Goal: Information Seeking & Learning: Learn about a topic

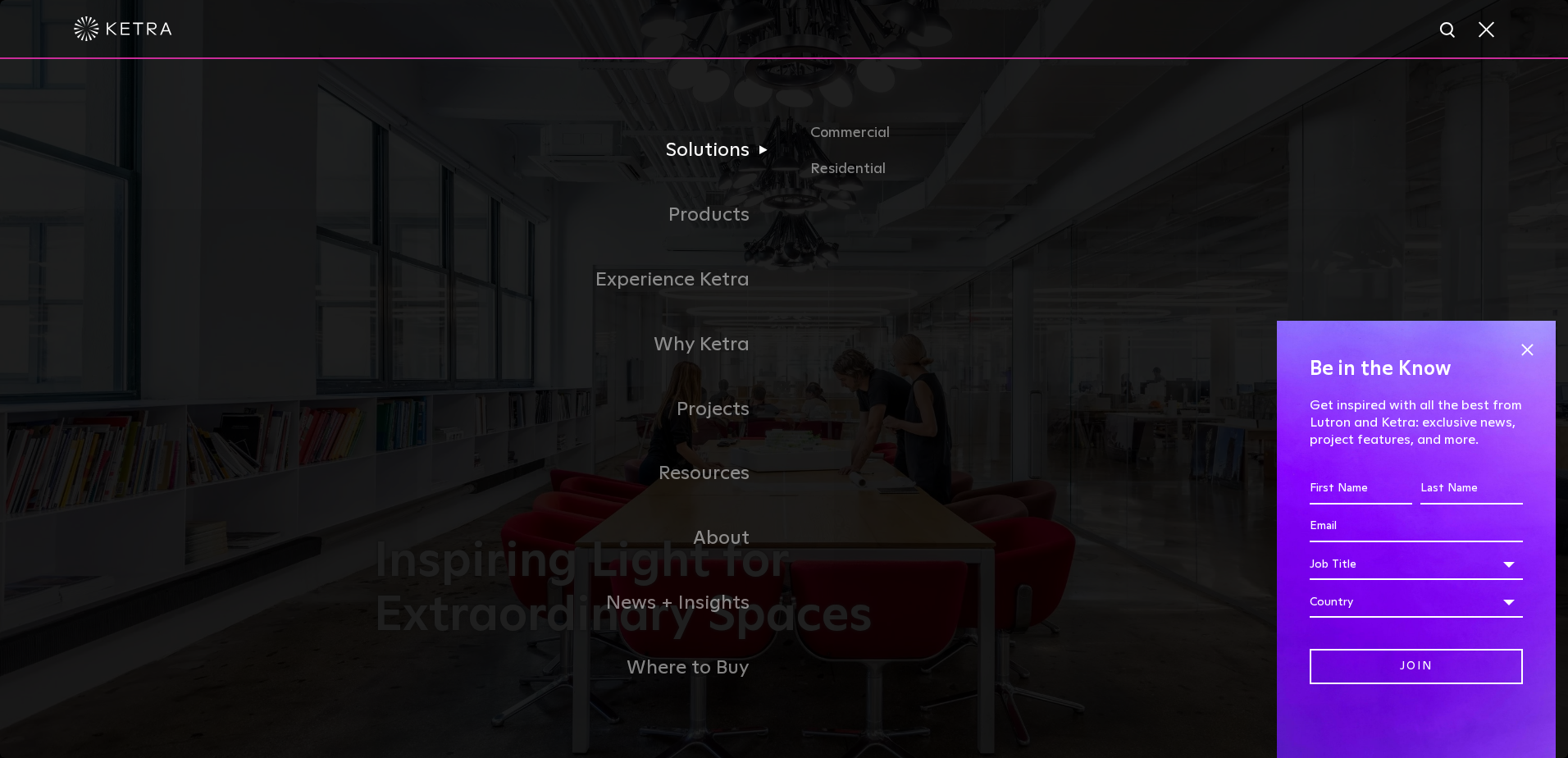
click at [701, 158] on link "Solutions" at bounding box center [579, 150] width 410 height 65
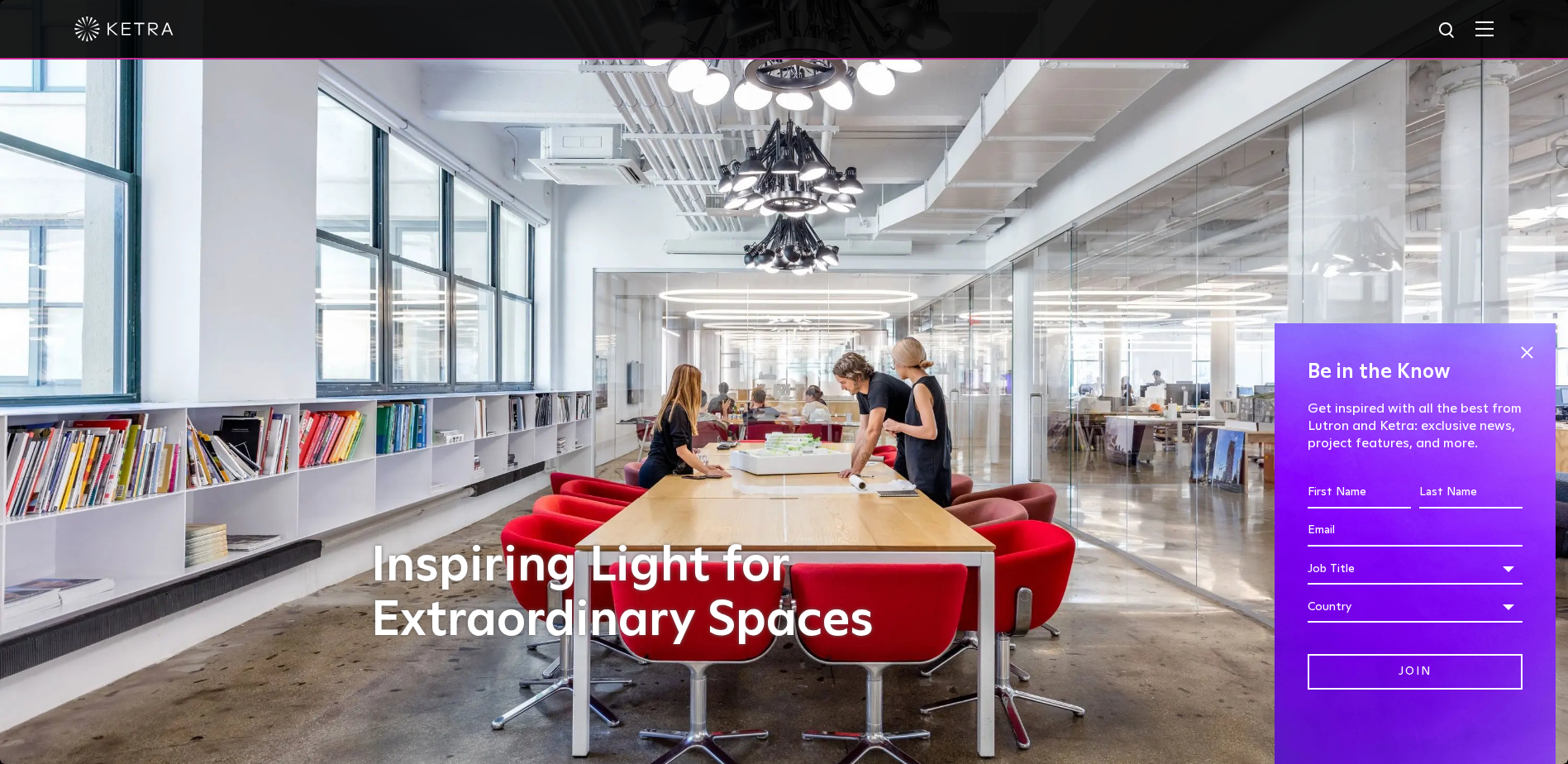
click at [1493, 30] on img at bounding box center [1484, 28] width 18 height 15
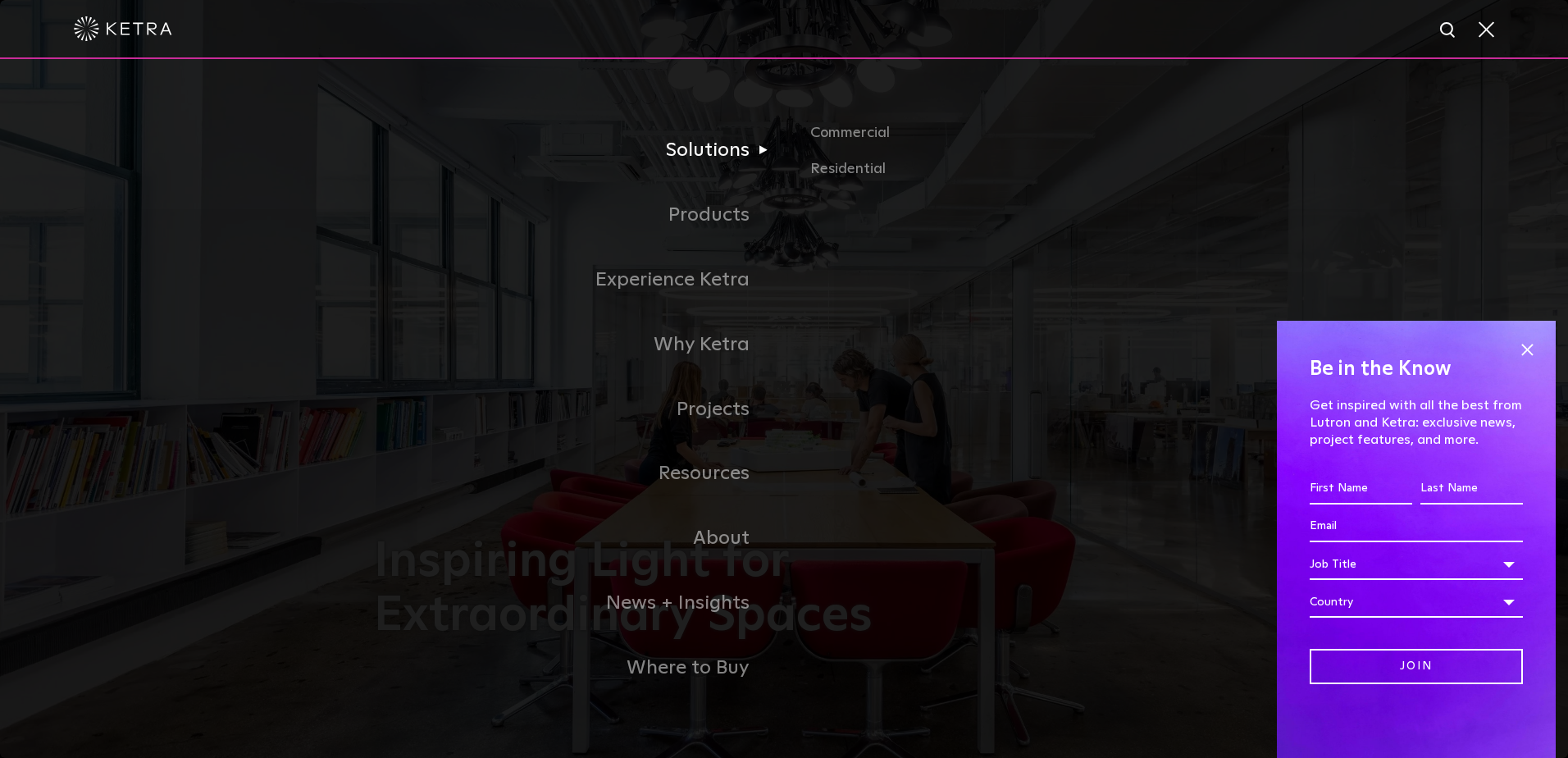
click at [708, 153] on link "Solutions" at bounding box center [579, 150] width 410 height 65
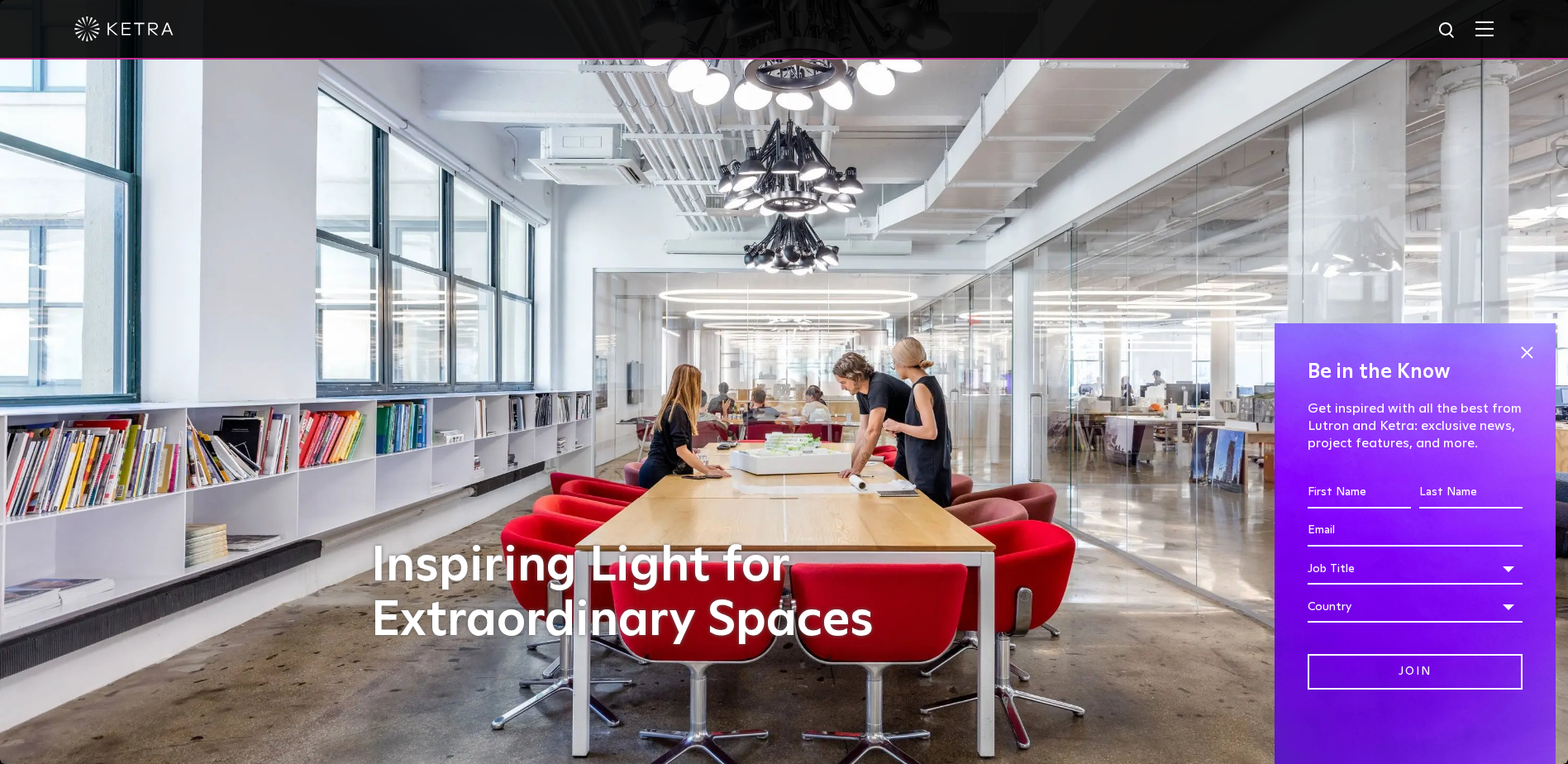
click at [1493, 25] on img at bounding box center [1484, 28] width 18 height 15
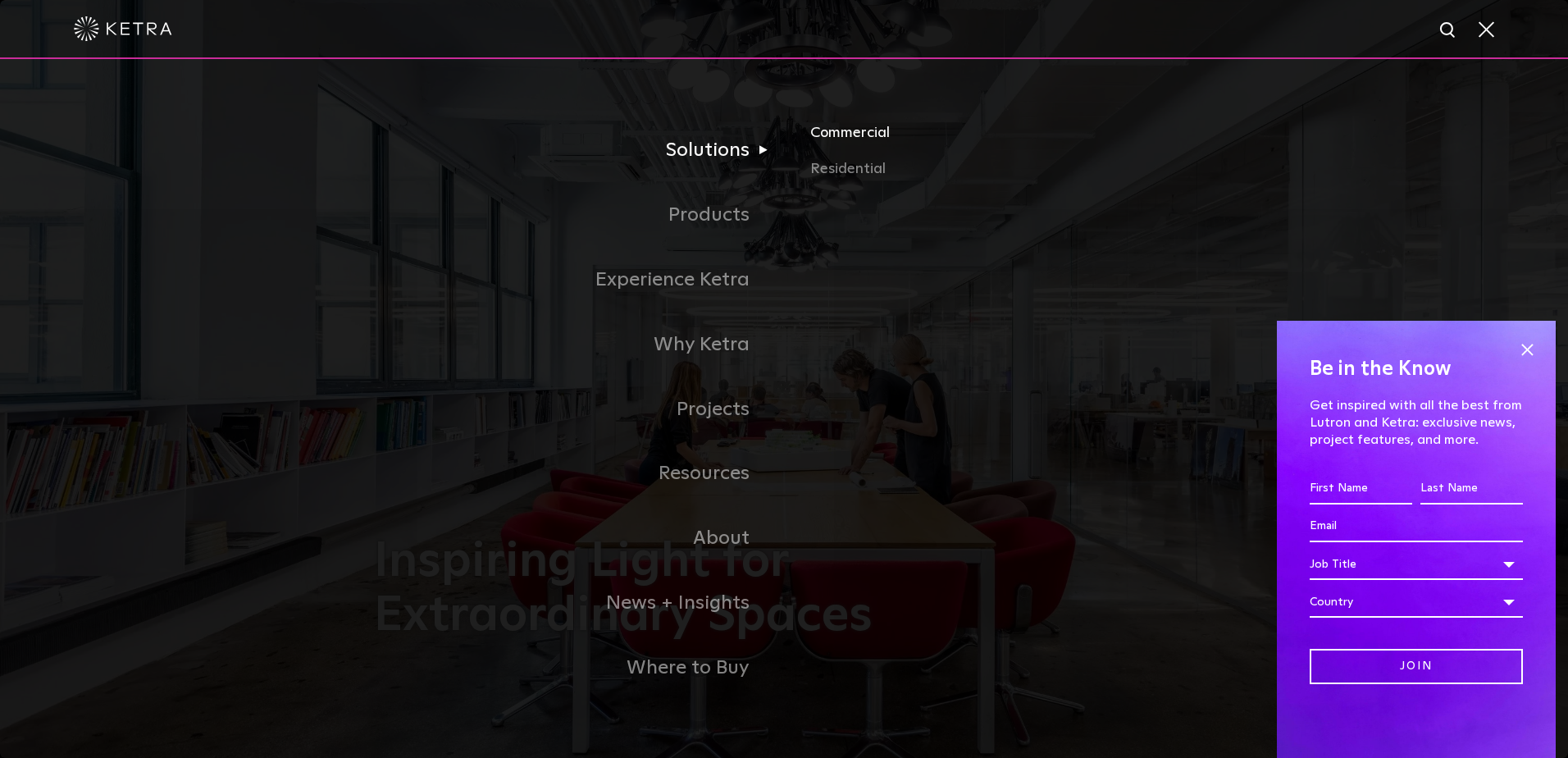
click at [863, 140] on link "Commercial" at bounding box center [1001, 139] width 384 height 36
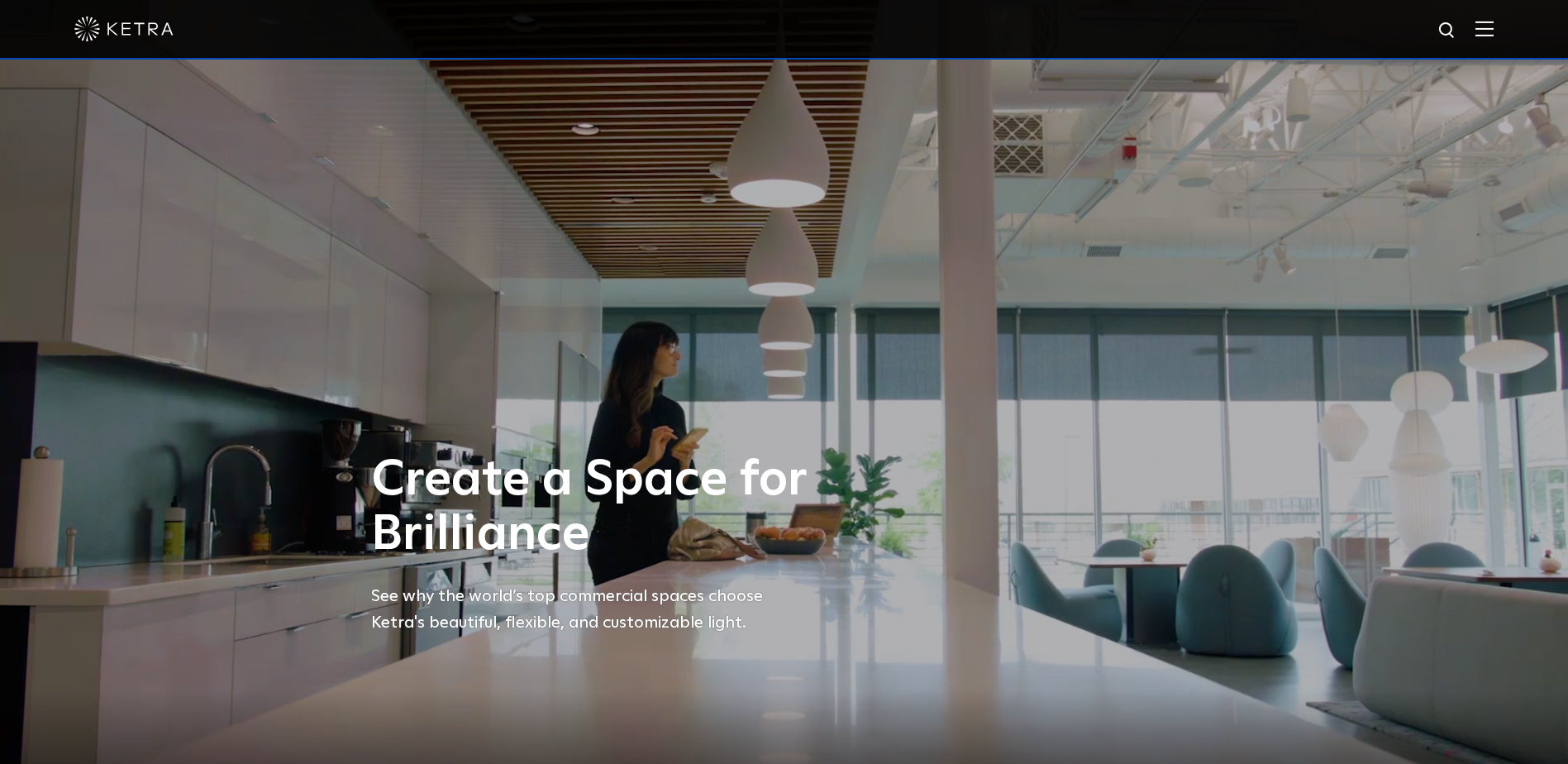
click at [1488, 23] on img at bounding box center [1484, 28] width 18 height 15
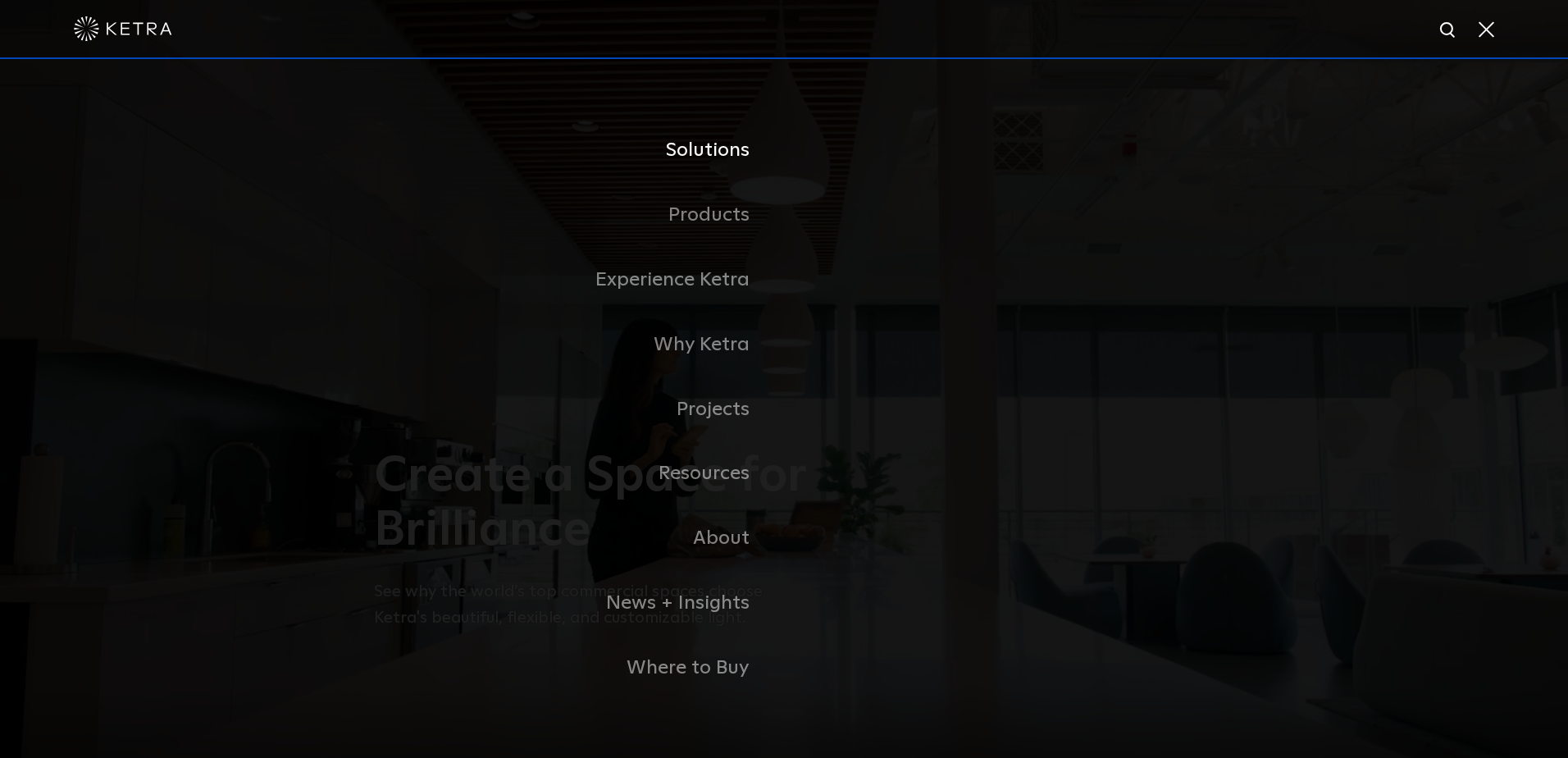
click at [680, 157] on link "Solutions" at bounding box center [579, 150] width 410 height 65
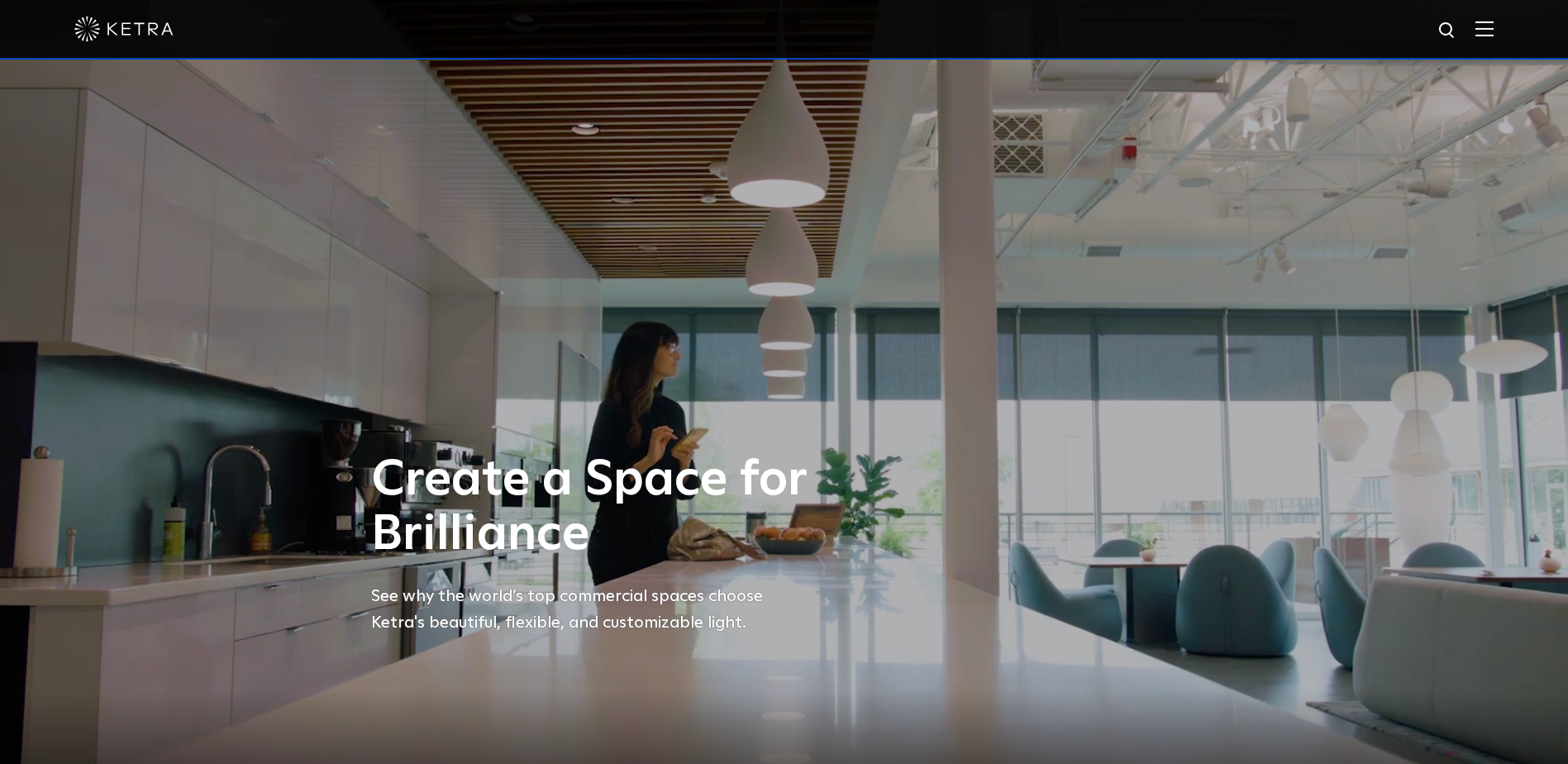
click at [1493, 29] on img at bounding box center [1484, 28] width 18 height 15
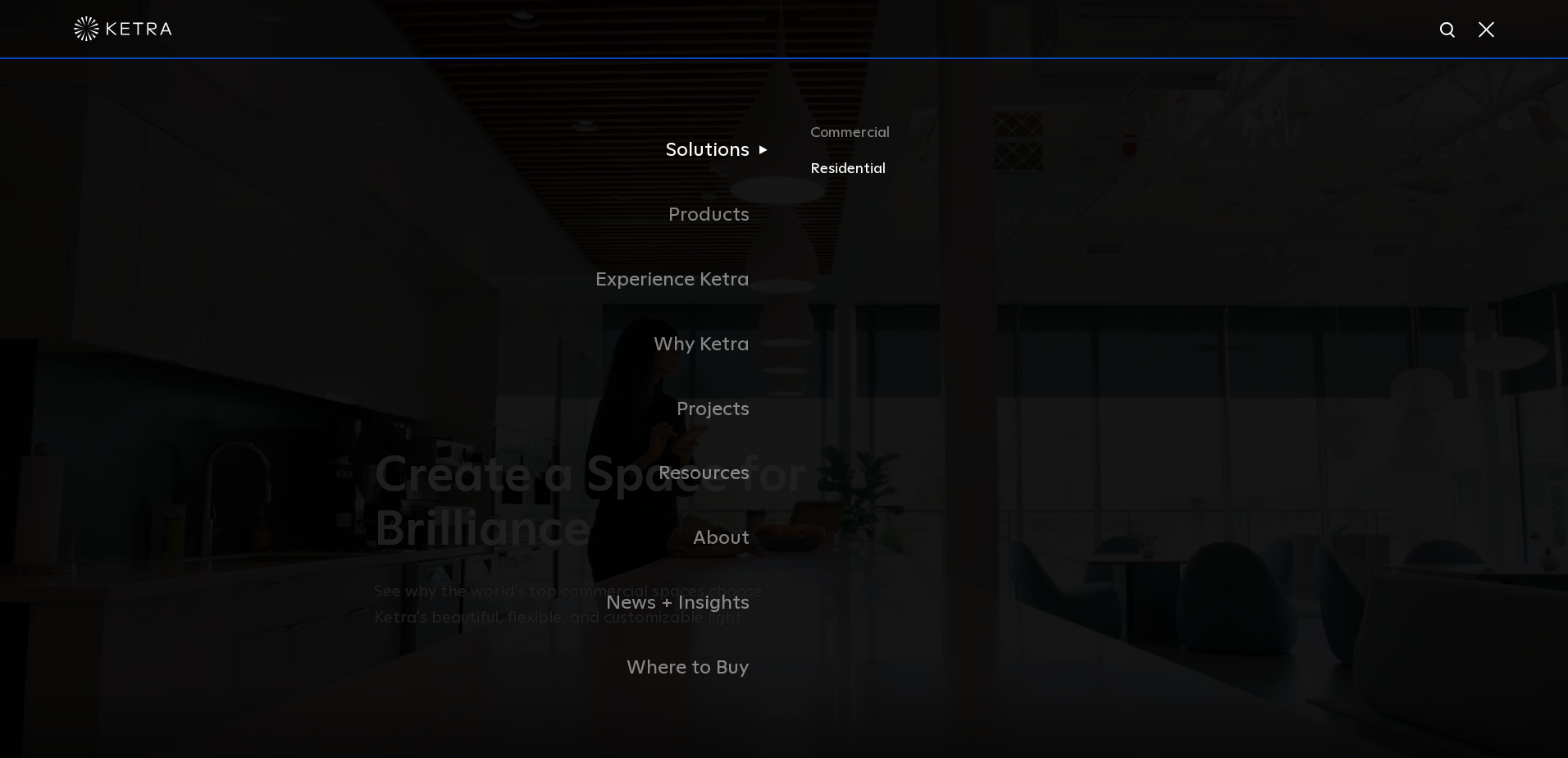
click at [848, 178] on link "Residential" at bounding box center [1001, 169] width 384 height 24
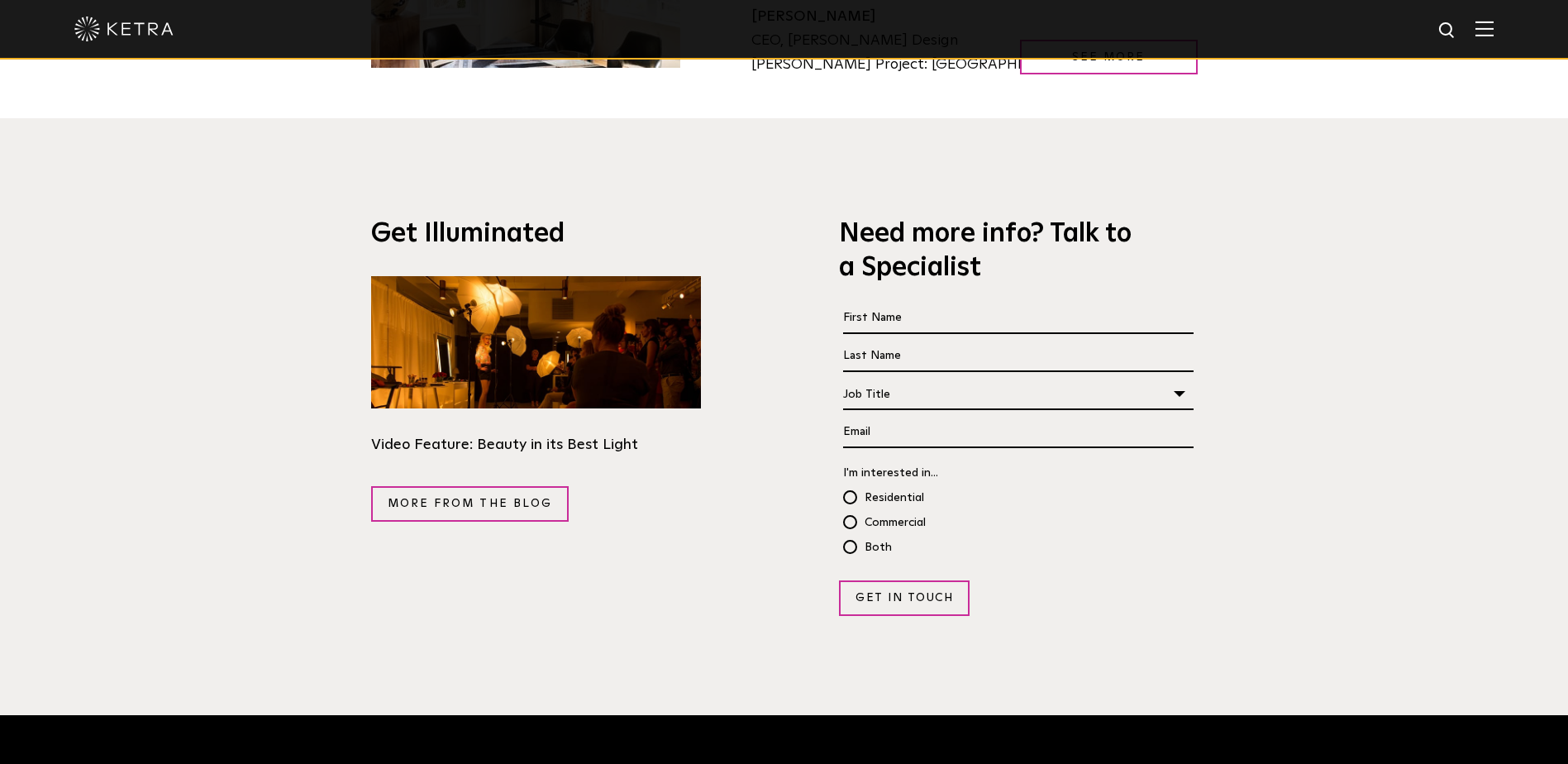
scroll to position [2811, 0]
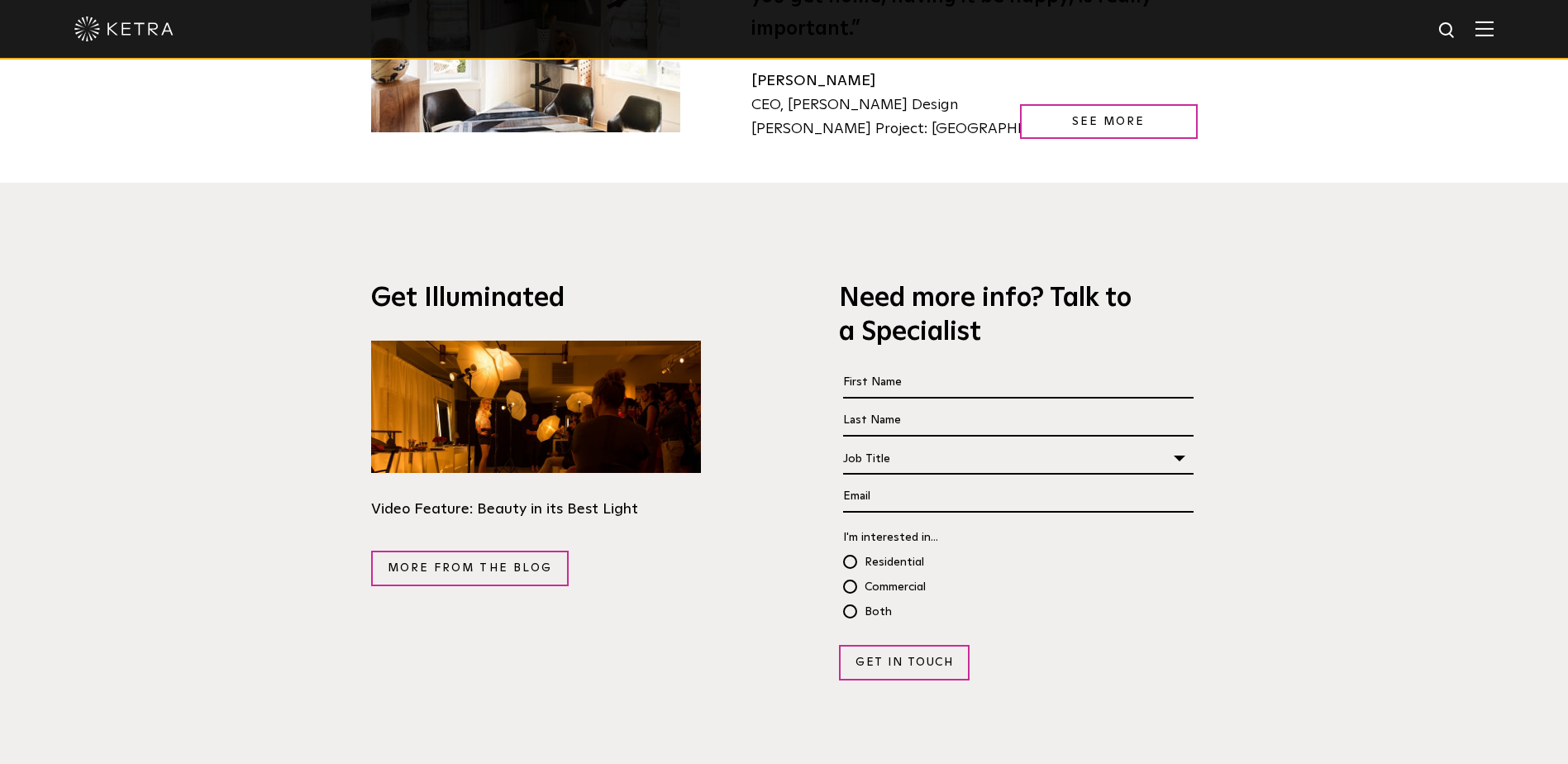
click at [1493, 25] on img at bounding box center [1484, 28] width 18 height 15
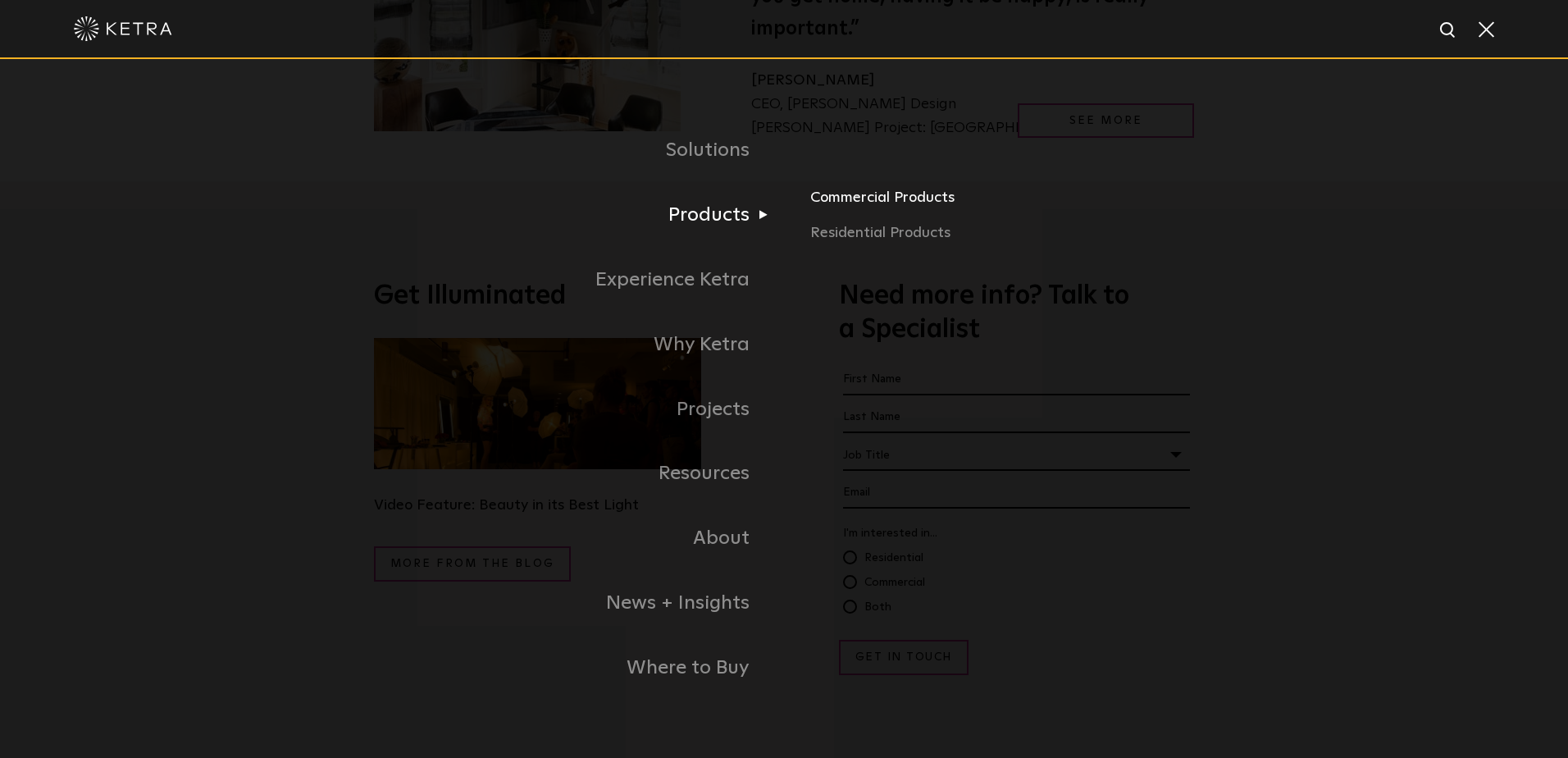
click at [917, 202] on link "Commercial Products" at bounding box center [1001, 203] width 384 height 36
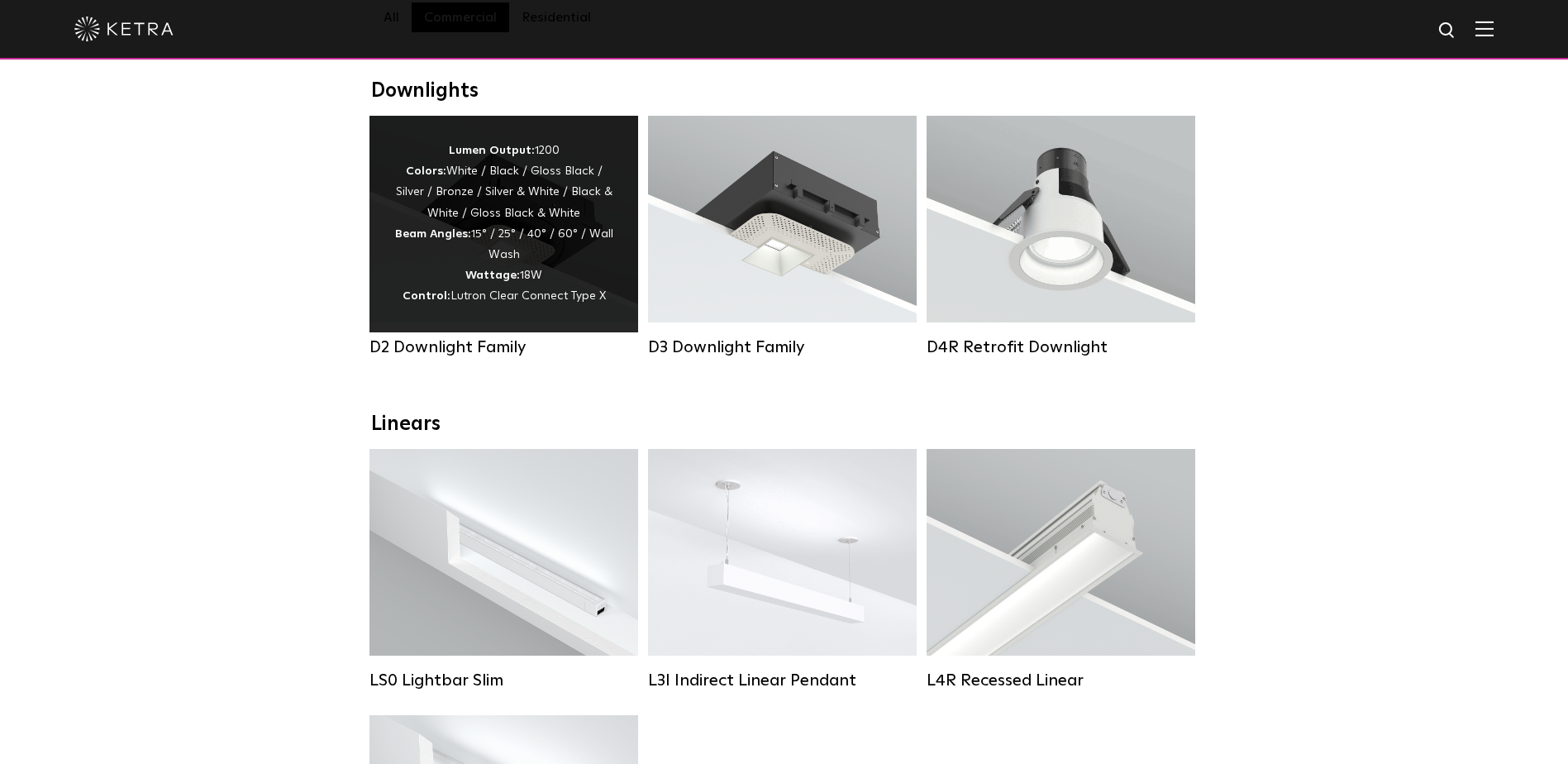
scroll to position [166, 0]
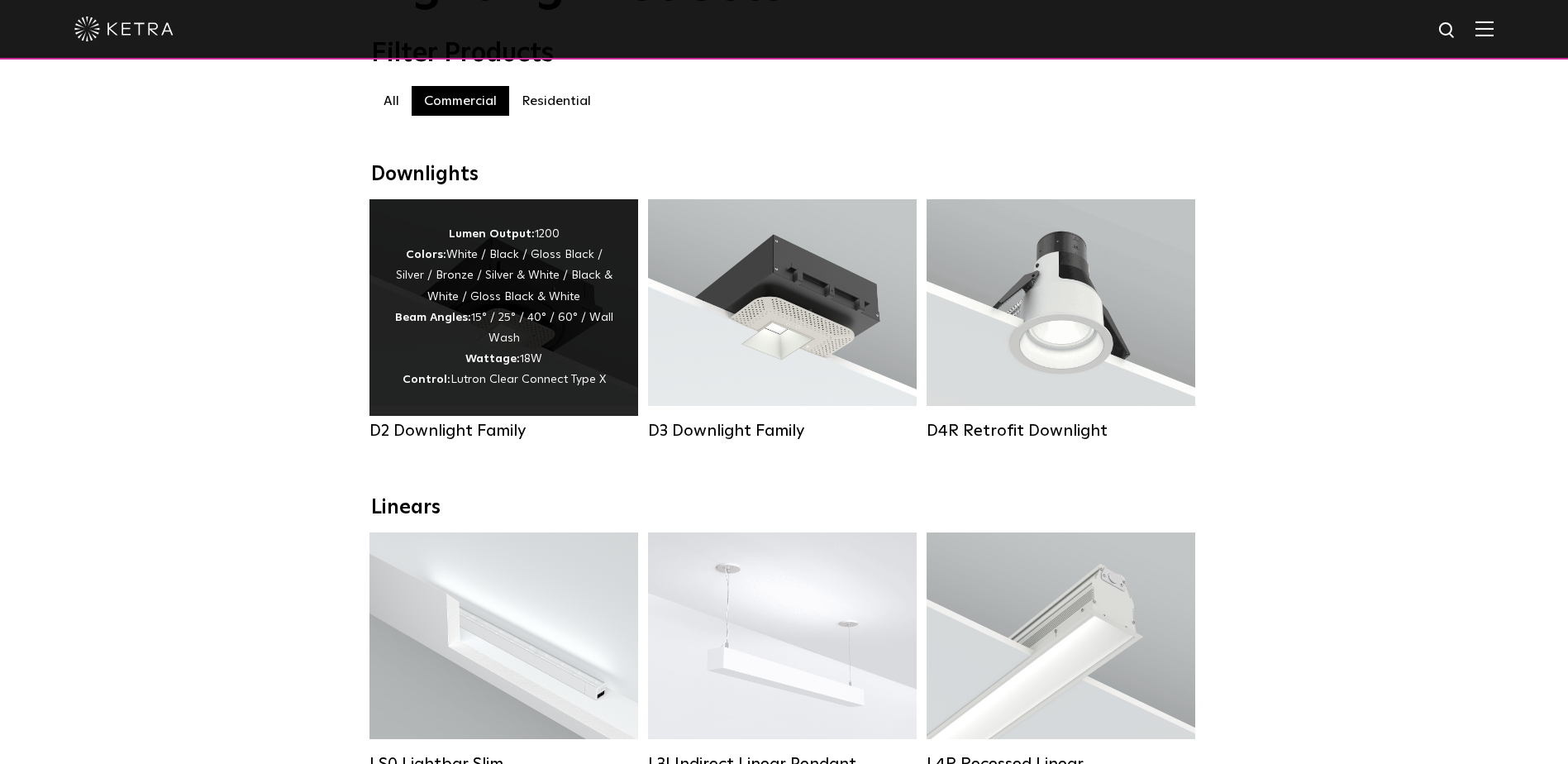
click at [539, 279] on div "Lumen Output: 1200 Colors: White / Black / Gloss Black / Silver / Bronze / Silv…" at bounding box center [504, 308] width 219 height 167
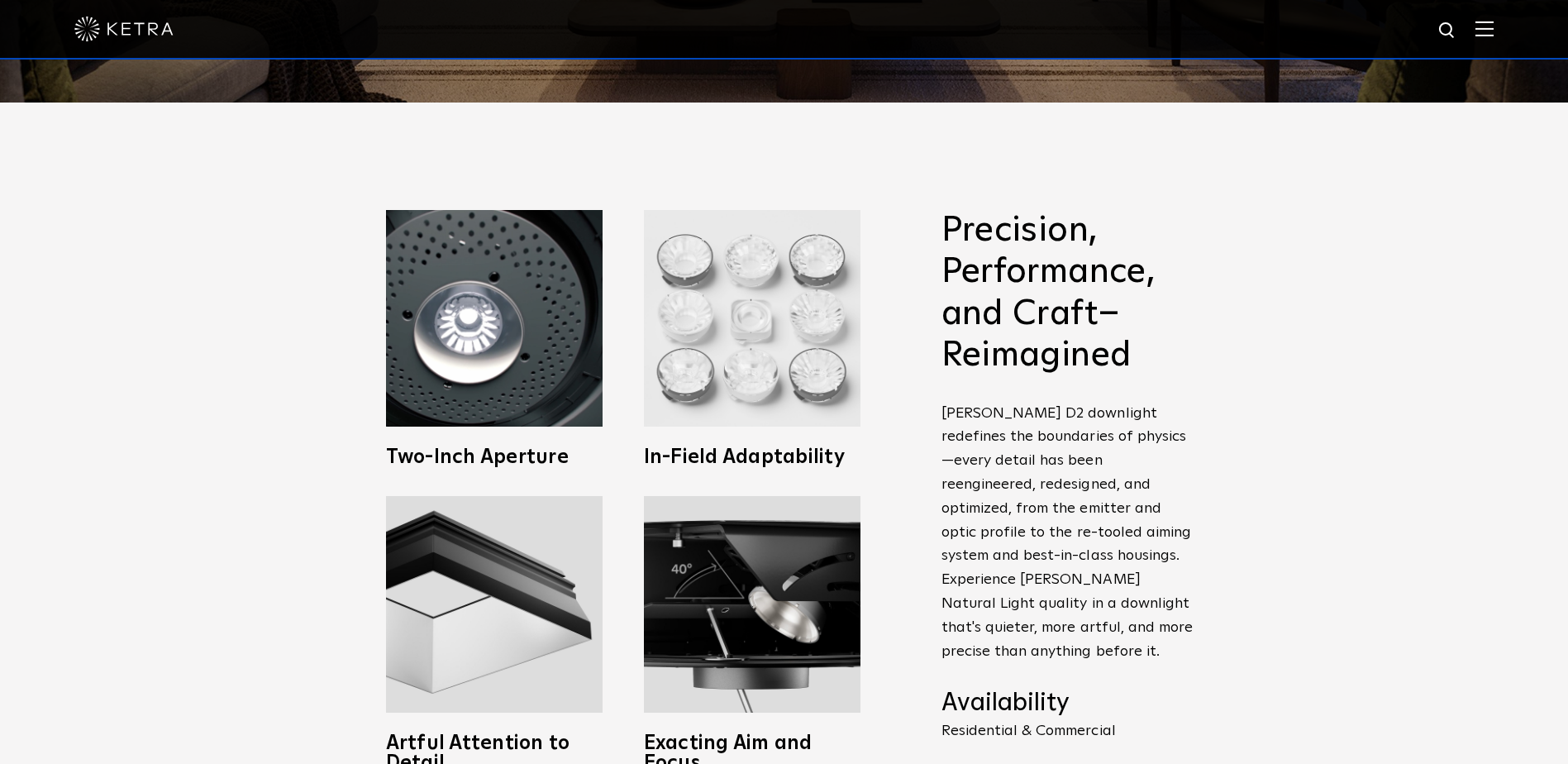
scroll to position [661, 0]
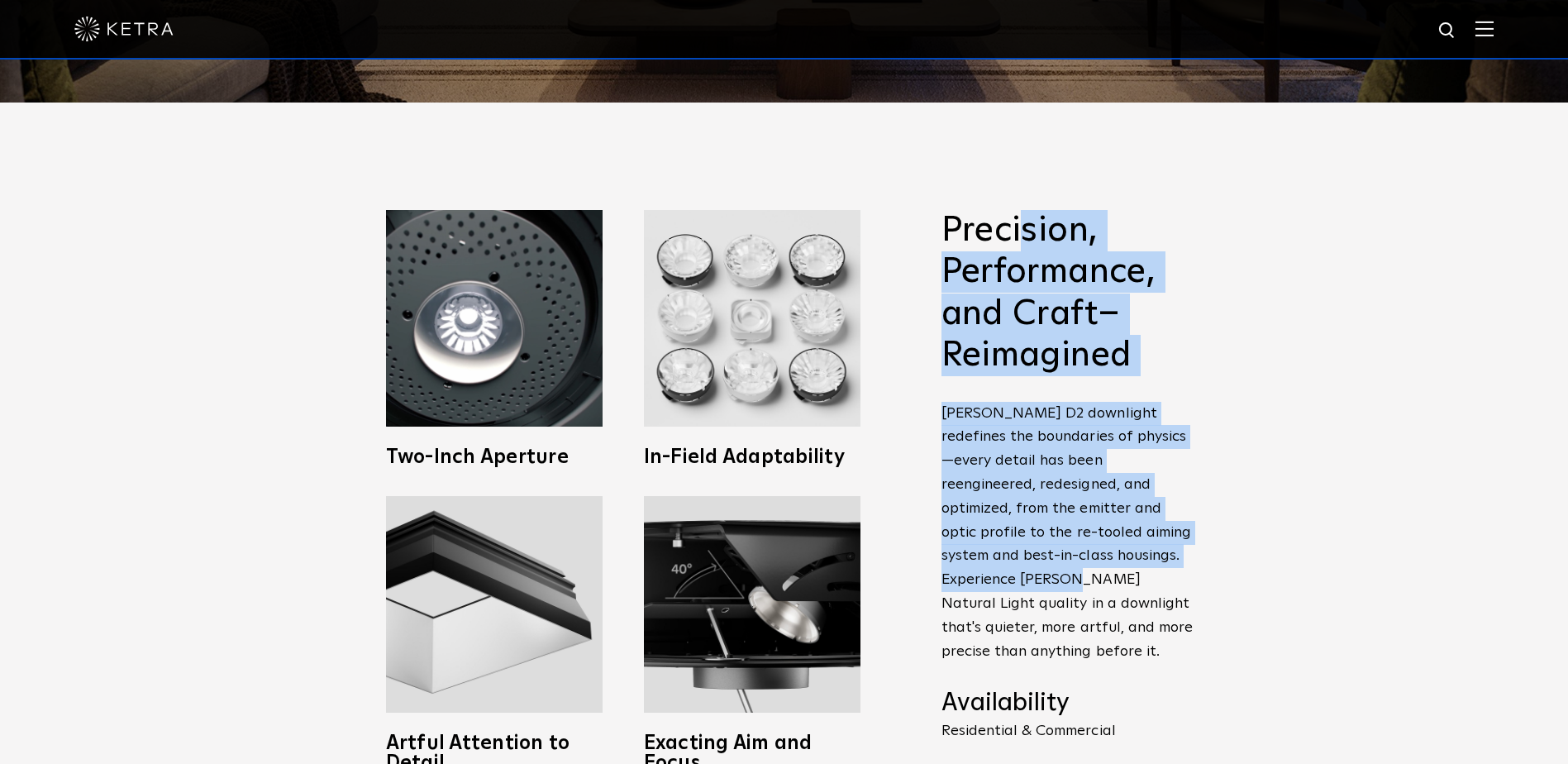
drag, startPoint x: 1023, startPoint y: 246, endPoint x: 1131, endPoint y: 586, distance: 356.7
click at [1131, 585] on span "Precision, Performance, and Craft–Reimagined [PERSON_NAME] D2 downlight redefin…" at bounding box center [1069, 494] width 257 height 568
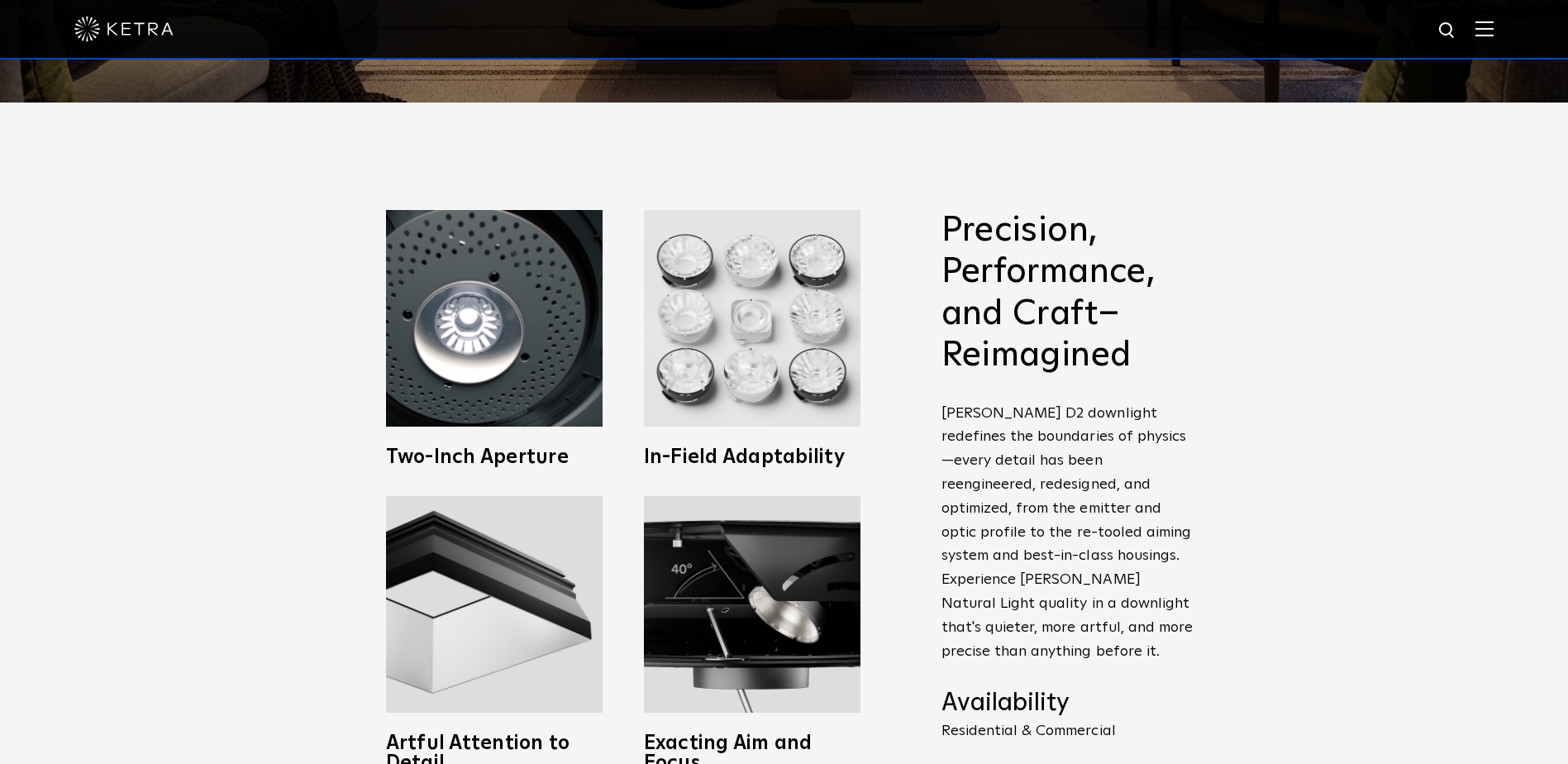
click at [1133, 589] on p "[PERSON_NAME] D2 downlight redefines the boundaries of physics—every detail has…" at bounding box center [1069, 533] width 257 height 262
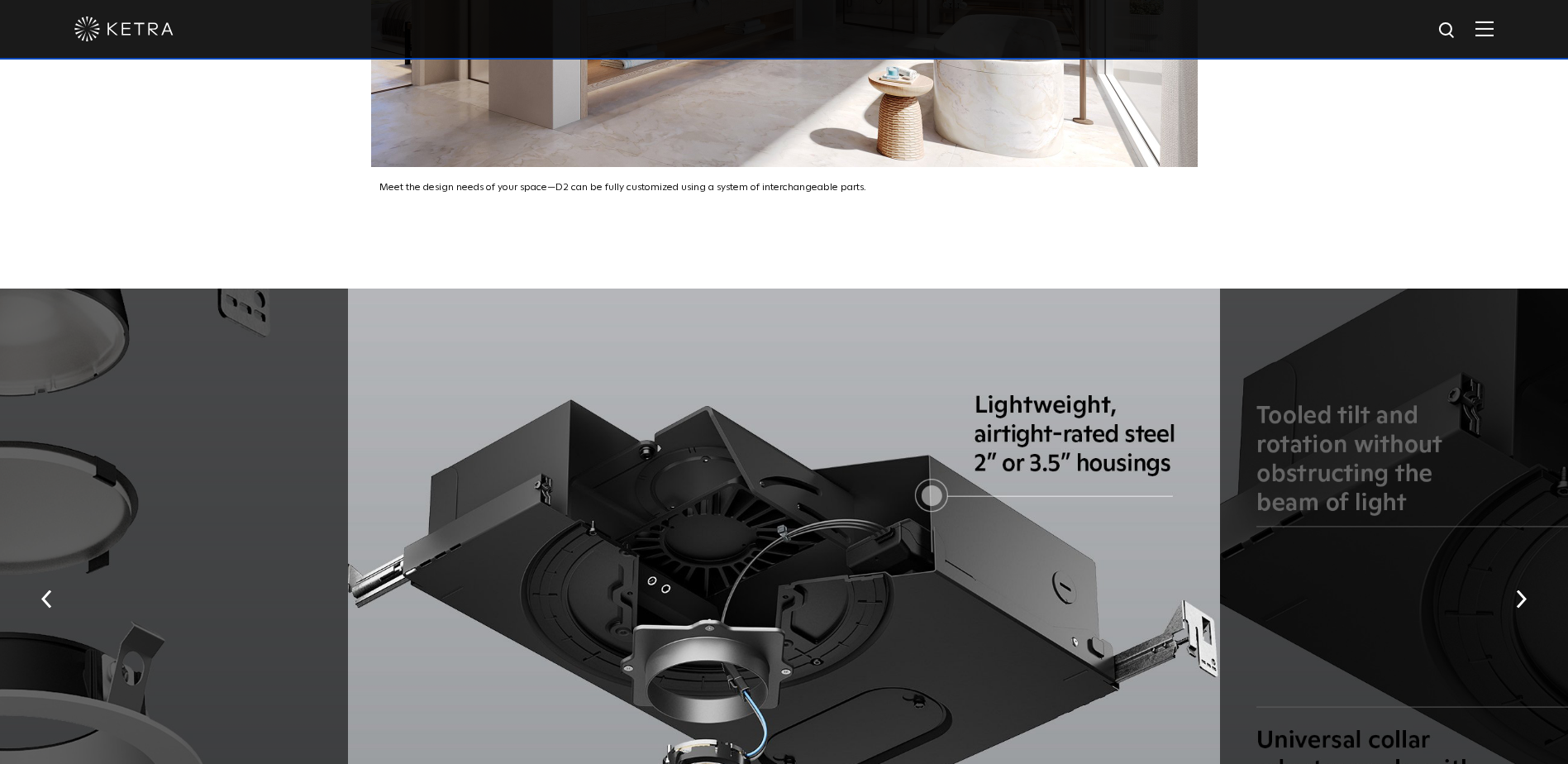
scroll to position [2894, 0]
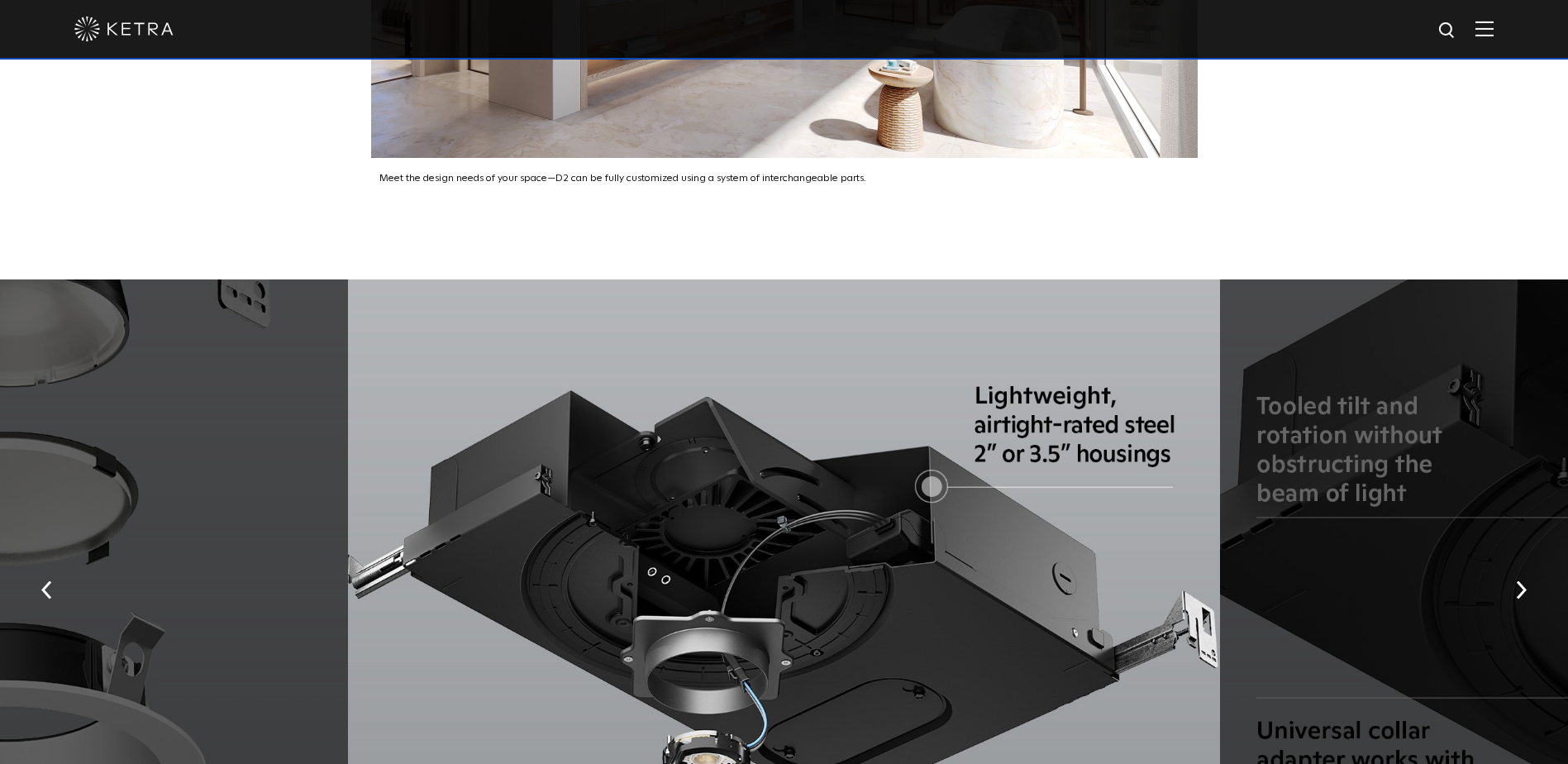
drag, startPoint x: 995, startPoint y: 351, endPoint x: 1112, endPoint y: 442, distance: 148.2
click at [1112, 442] on div at bounding box center [784, 585] width 871 height 611
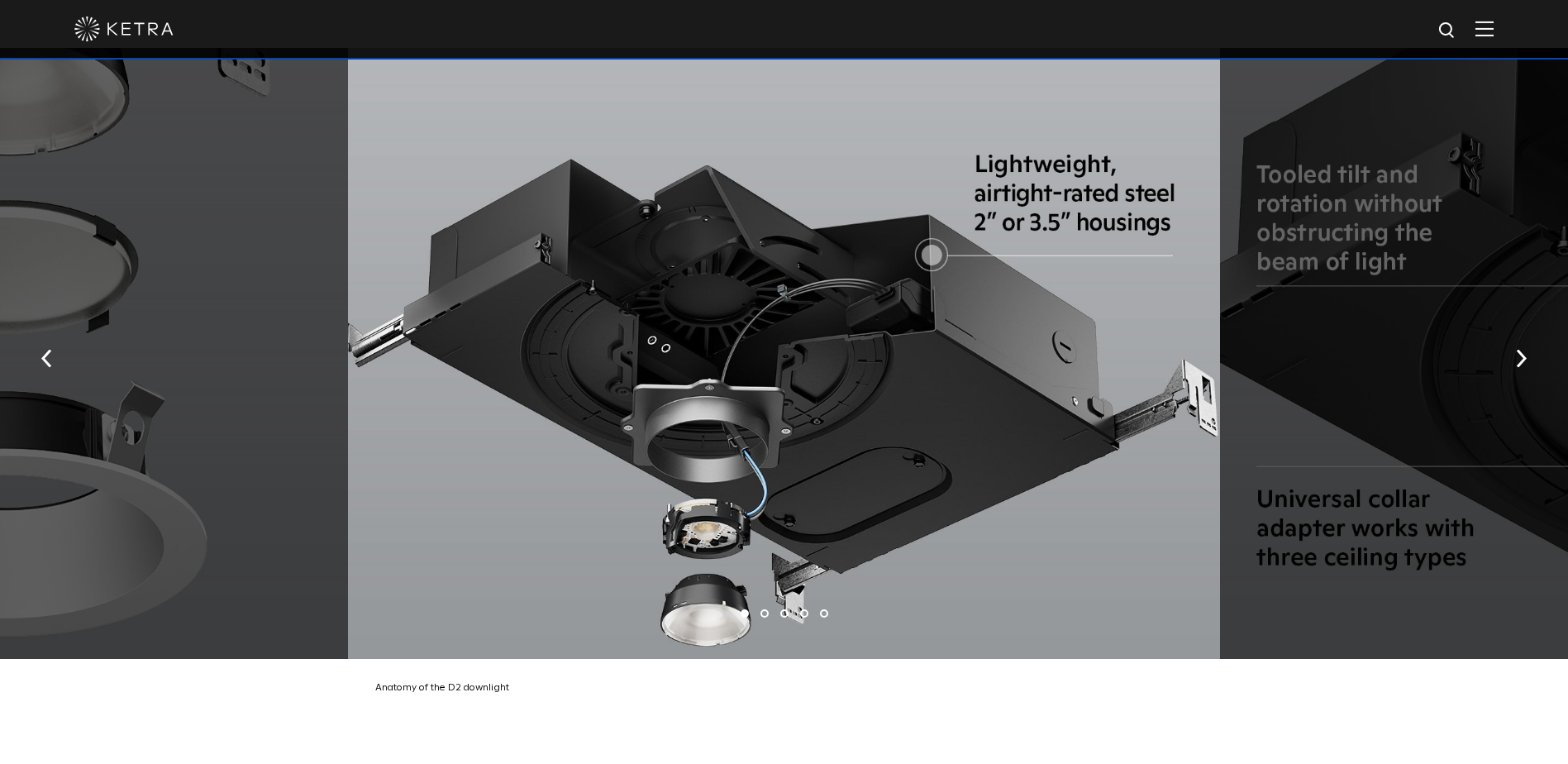
scroll to position [3142, 0]
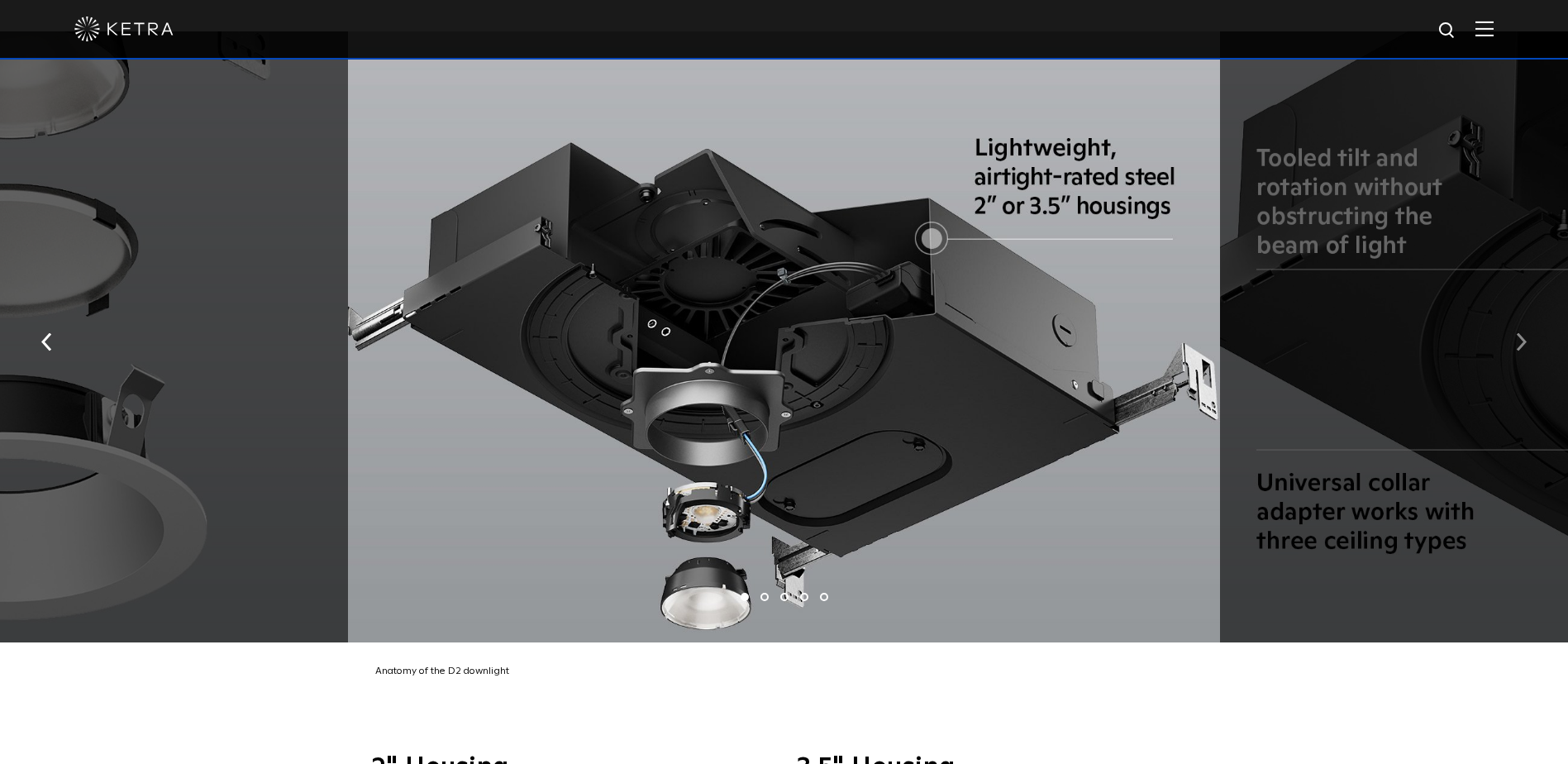
click at [1515, 333] on img "button" at bounding box center [1520, 342] width 11 height 18
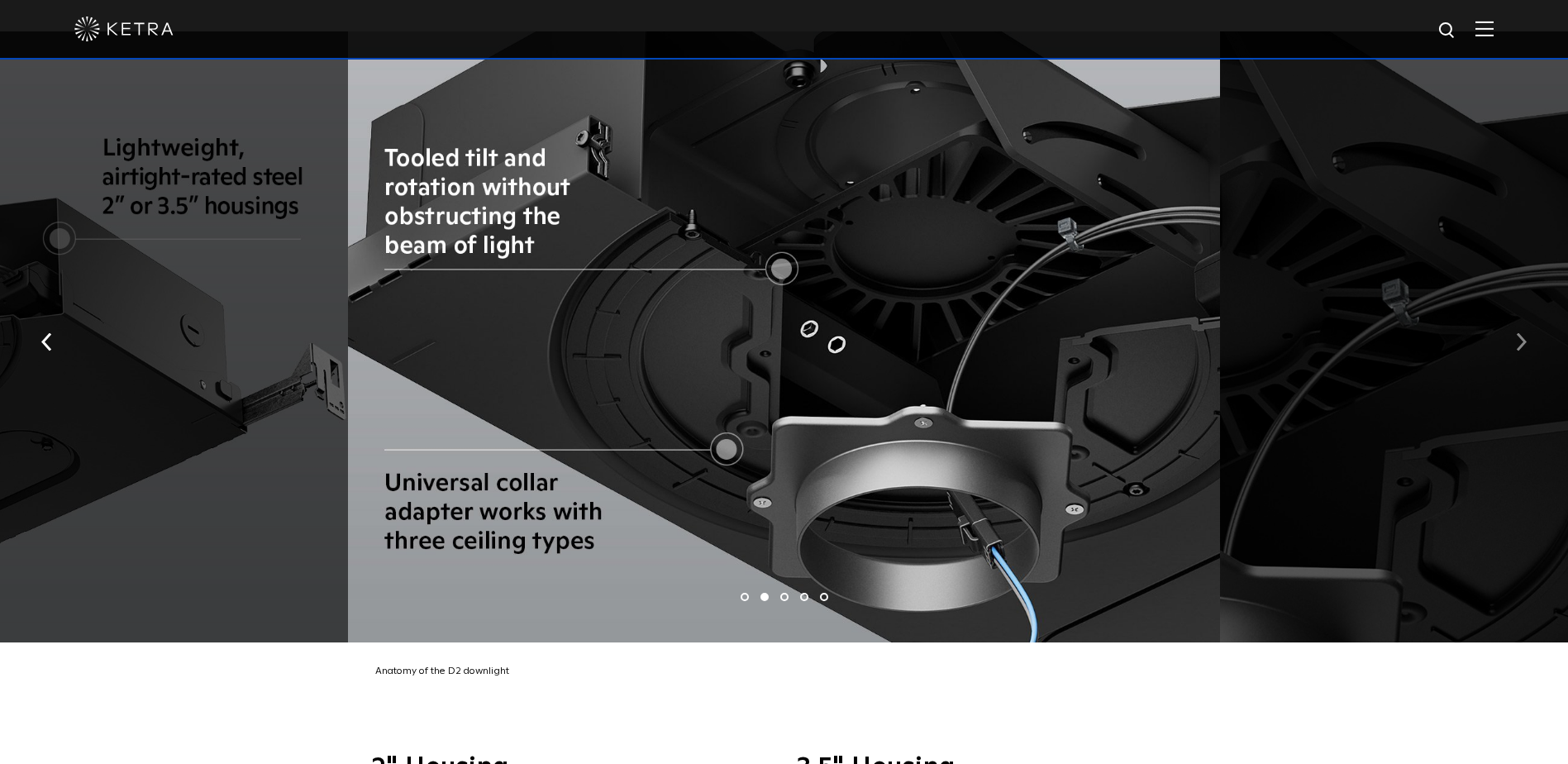
click at [1515, 333] on img "button" at bounding box center [1520, 342] width 11 height 18
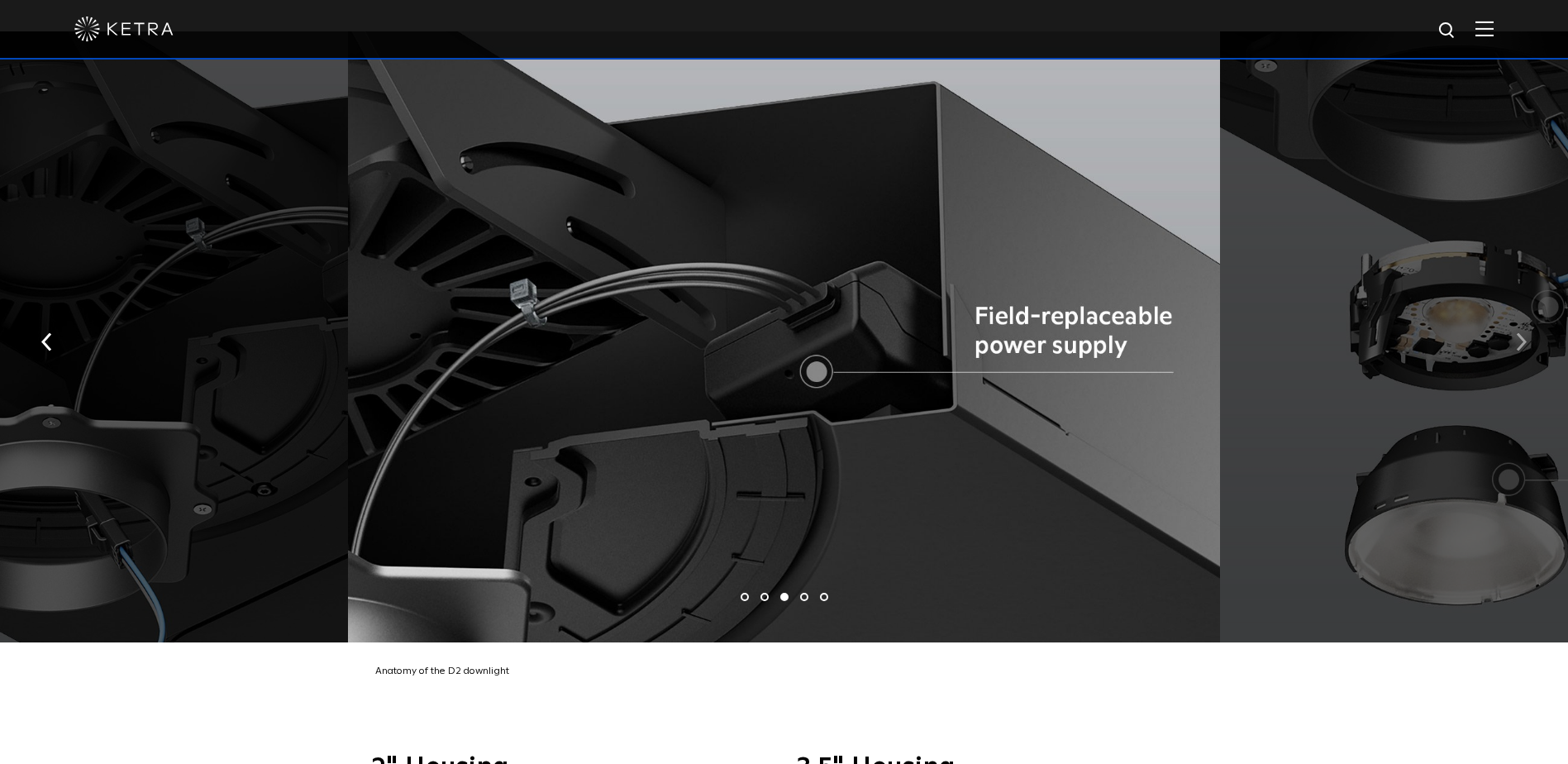
click at [1515, 333] on img "button" at bounding box center [1520, 342] width 11 height 18
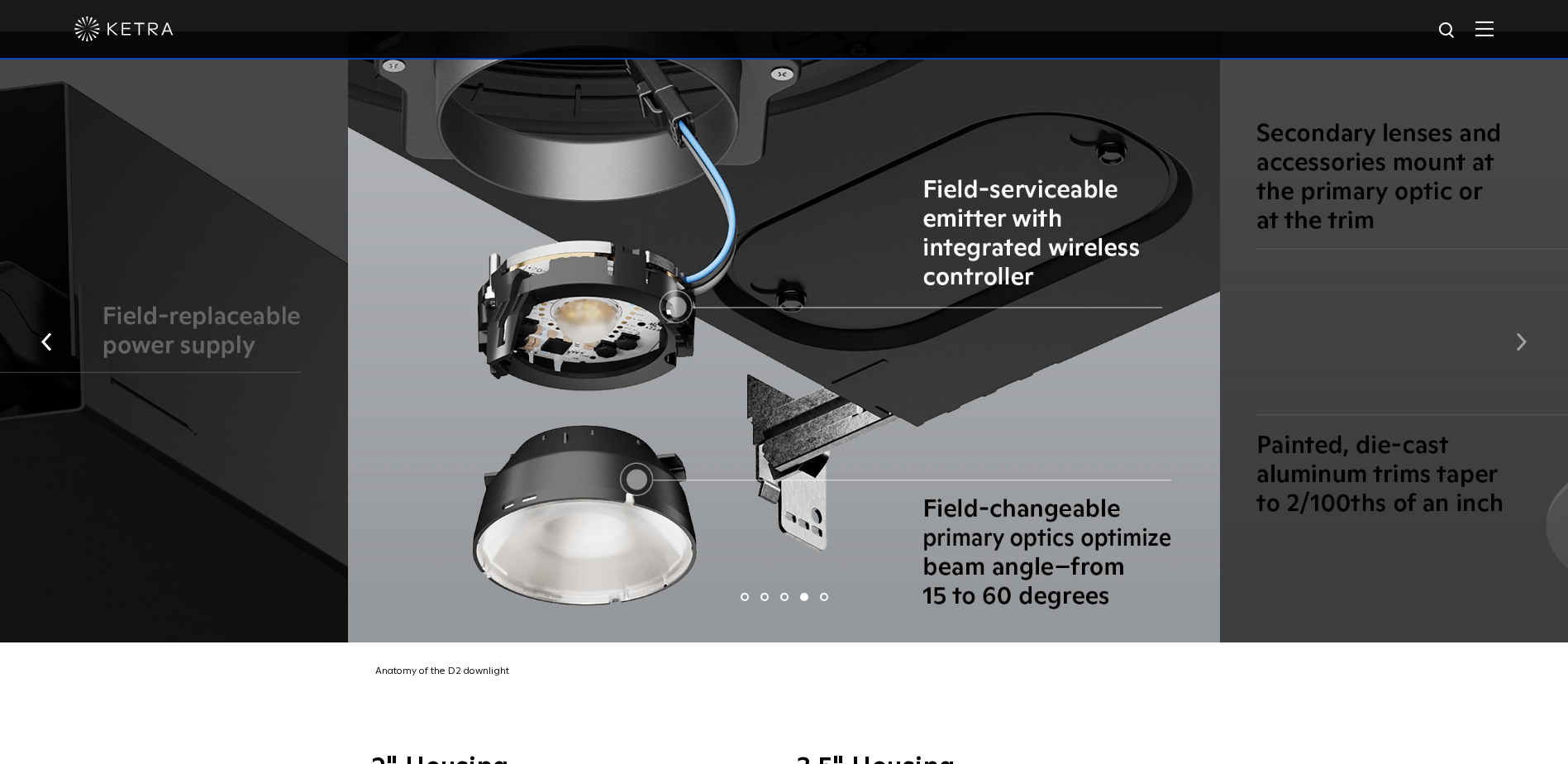
click at [1515, 333] on img "button" at bounding box center [1520, 342] width 11 height 18
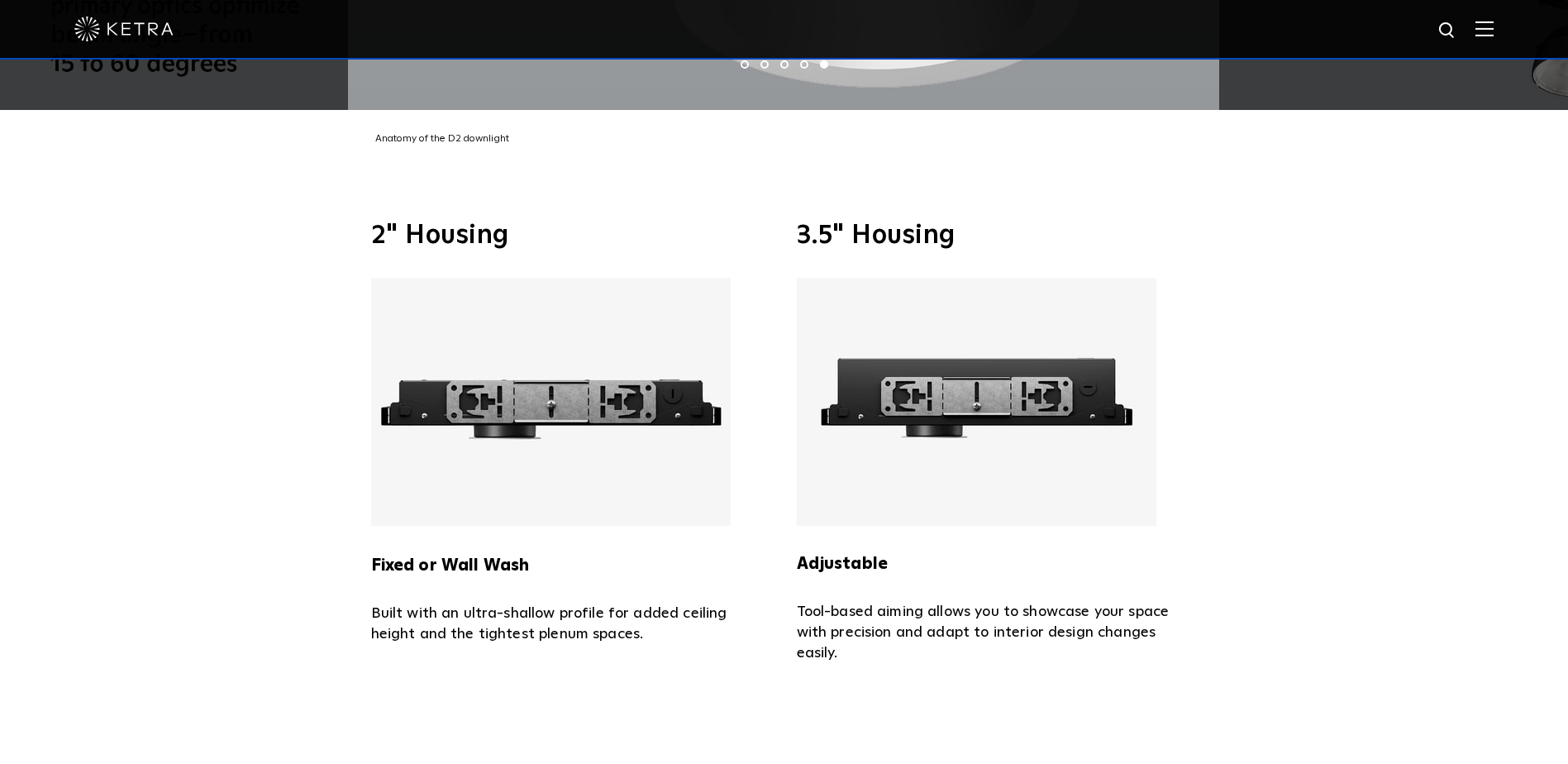
scroll to position [3721, 0]
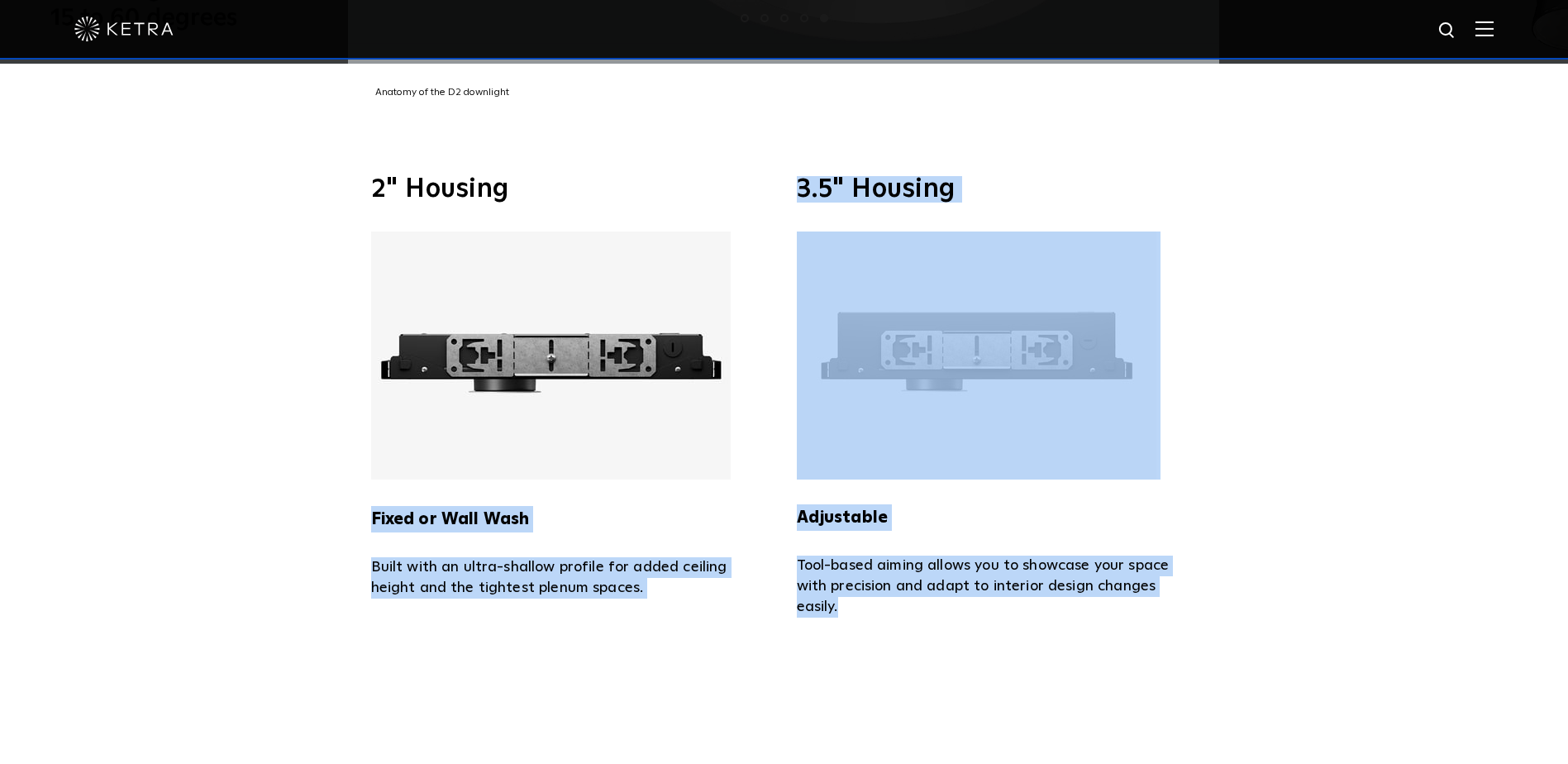
drag, startPoint x: 332, startPoint y: 495, endPoint x: 1106, endPoint y: 576, distance: 778.2
click at [1106, 576] on div "2" Housing Fixed or Wall Wash Built with an ultra-shallow profile for added cei…" at bounding box center [784, 397] width 1568 height 591
click at [1106, 576] on p "Tool-based aiming allows you to showcase your space with precision and adapt to…" at bounding box center [997, 586] width 401 height 62
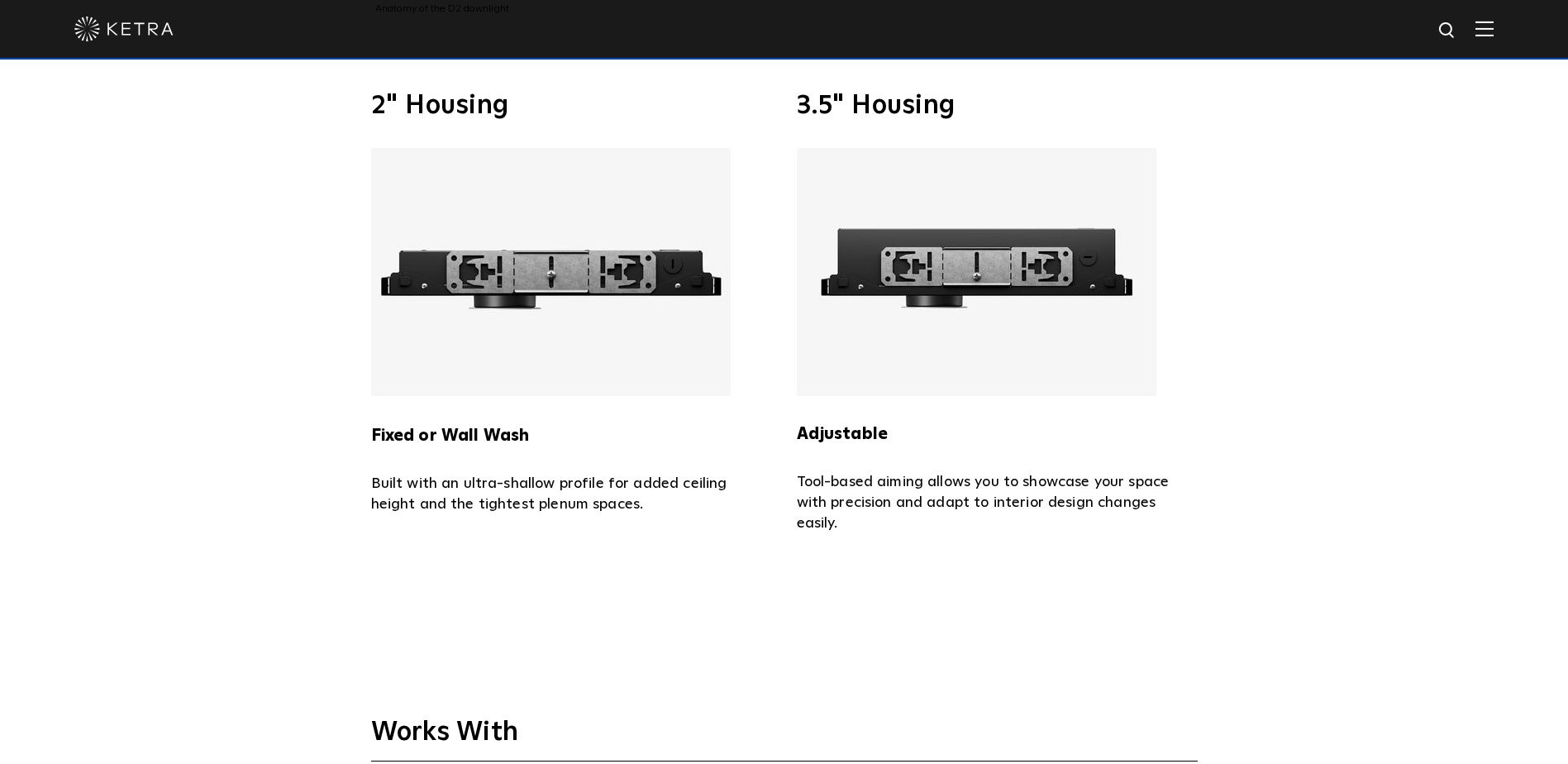
scroll to position [3803, 0]
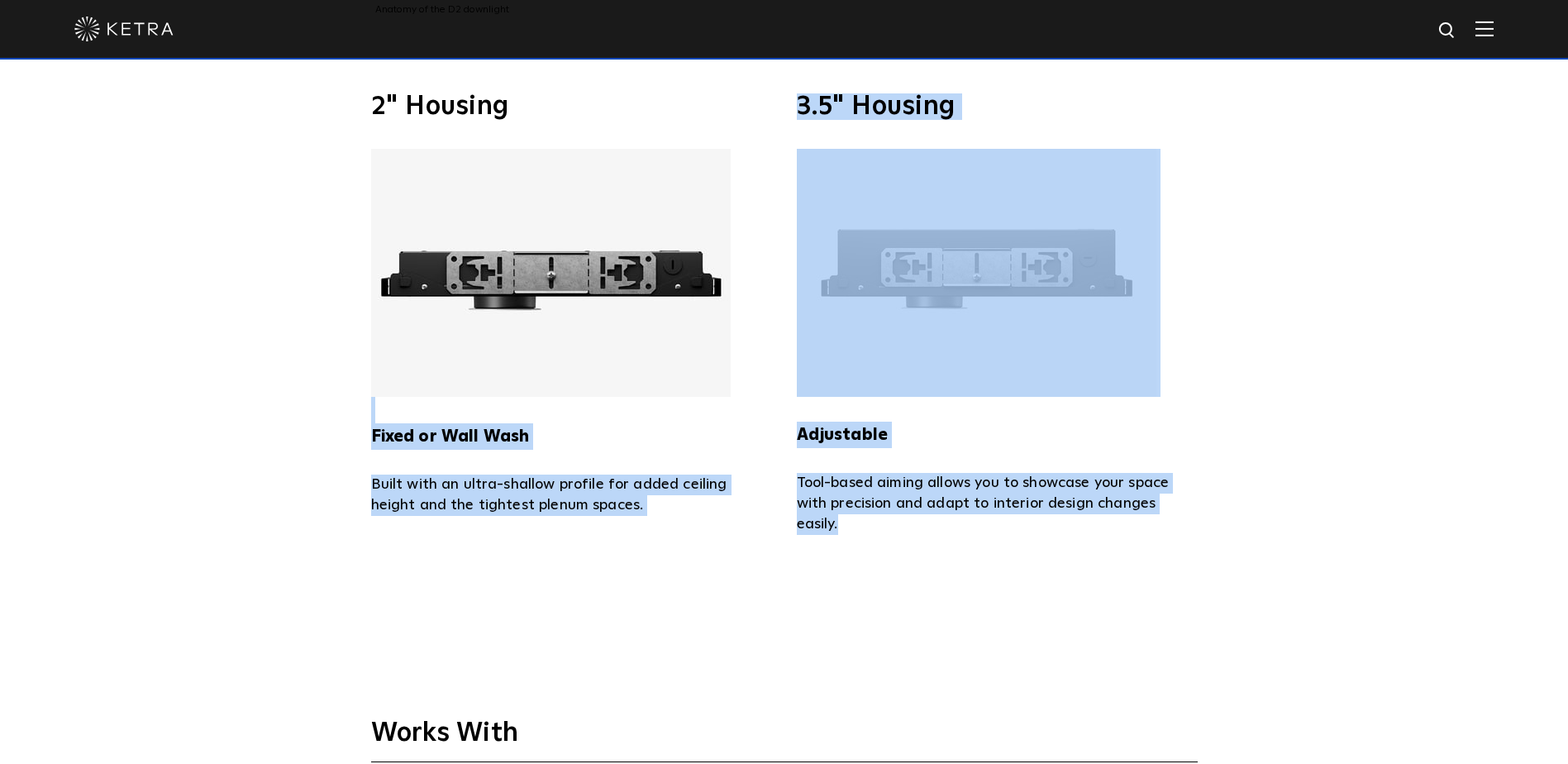
drag, startPoint x: 1108, startPoint y: 581, endPoint x: 245, endPoint y: 390, distance: 883.9
click at [245, 390] on div "2" Housing Fixed or Wall Wash Built with an ultra-shallow profile for added cei…" at bounding box center [784, 314] width 1568 height 591
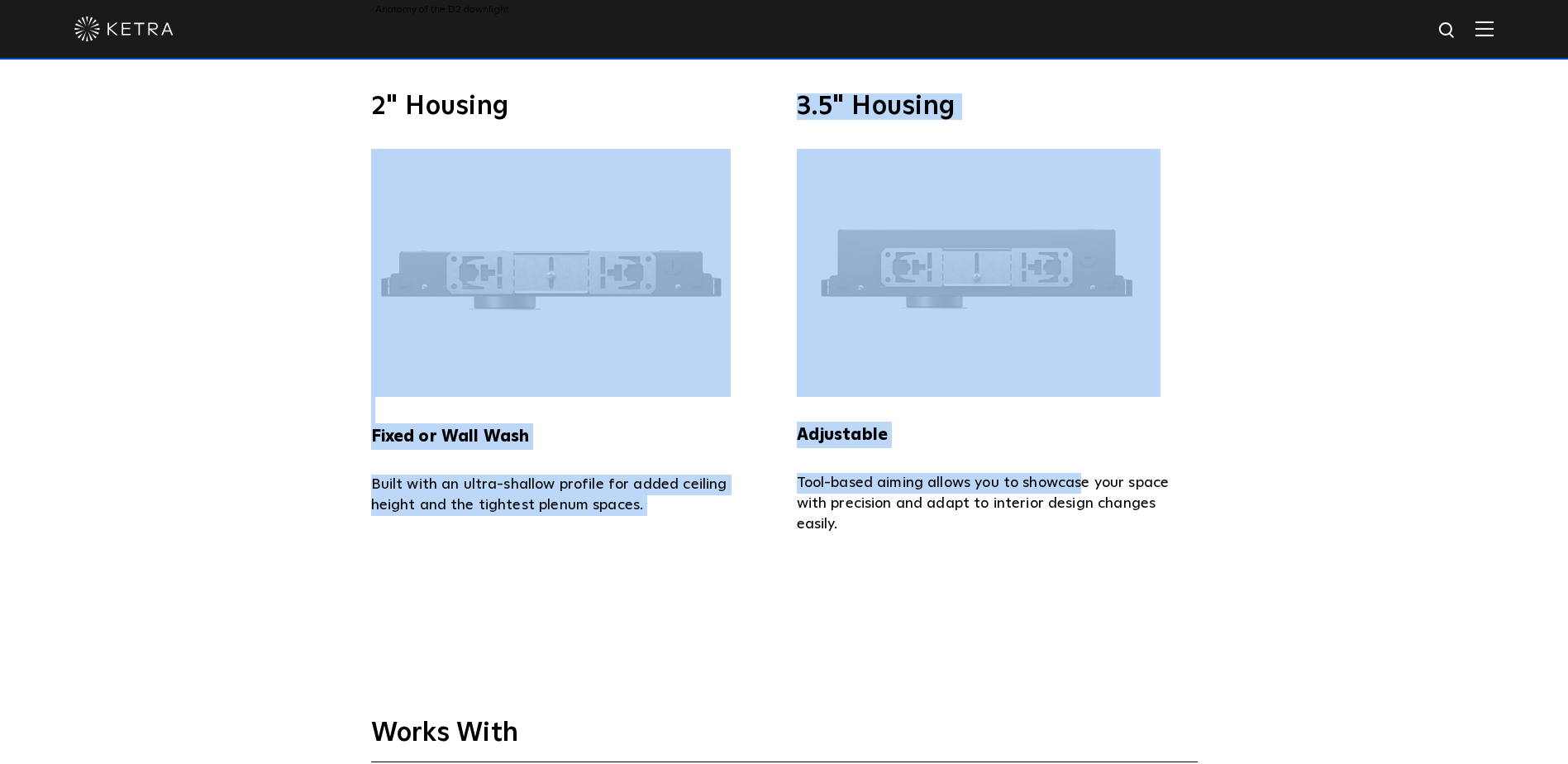
drag, startPoint x: 308, startPoint y: 118, endPoint x: 1086, endPoint y: 467, distance: 852.7
click at [1086, 467] on div "2" Housing Fixed or Wall Wash Built with an ultra-shallow profile for added cei…" at bounding box center [784, 314] width 1568 height 591
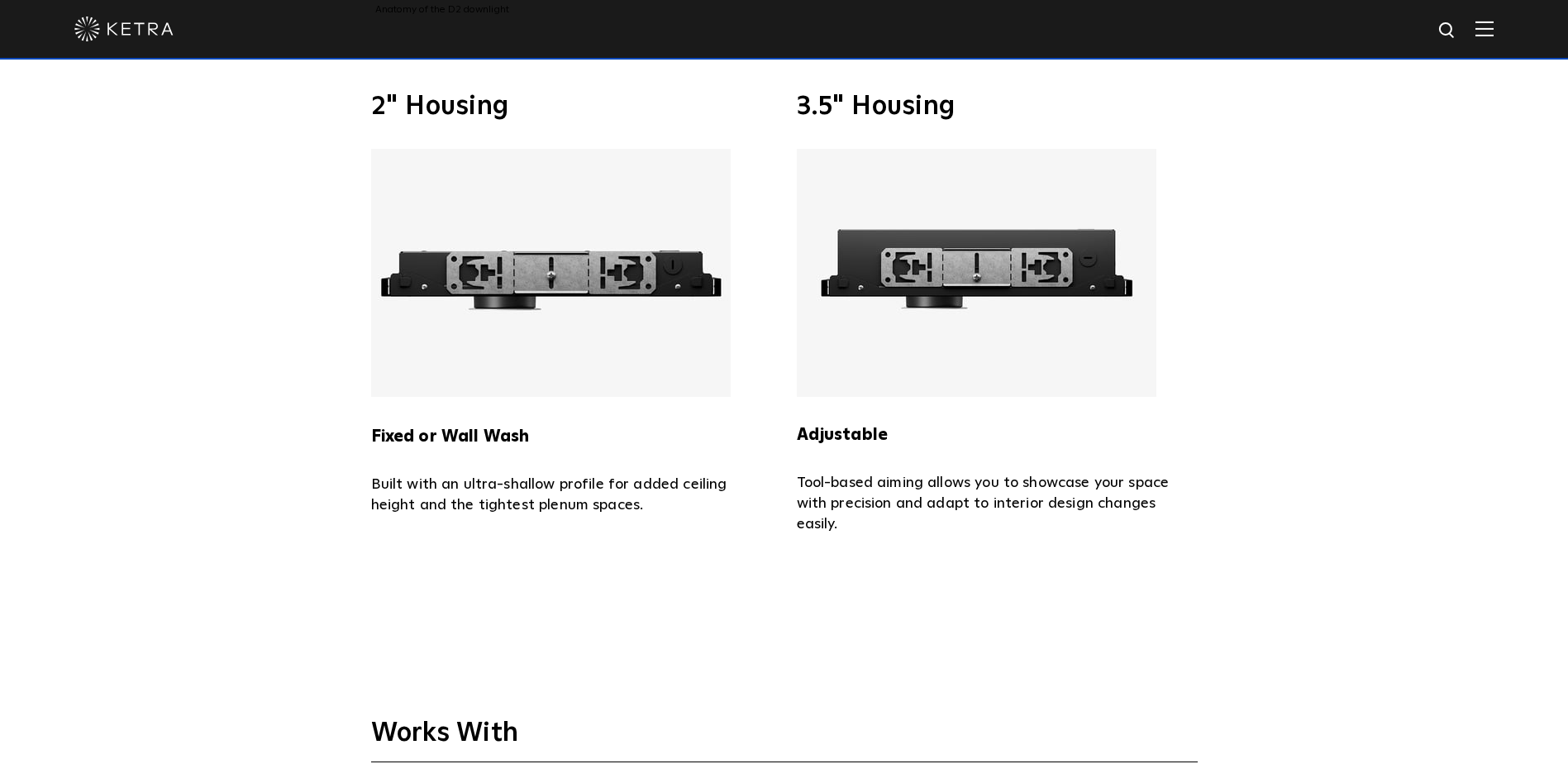
click at [1091, 473] on p "Tool-based aiming allows you to showcase your space with precision and adapt to…" at bounding box center [997, 503] width 401 height 62
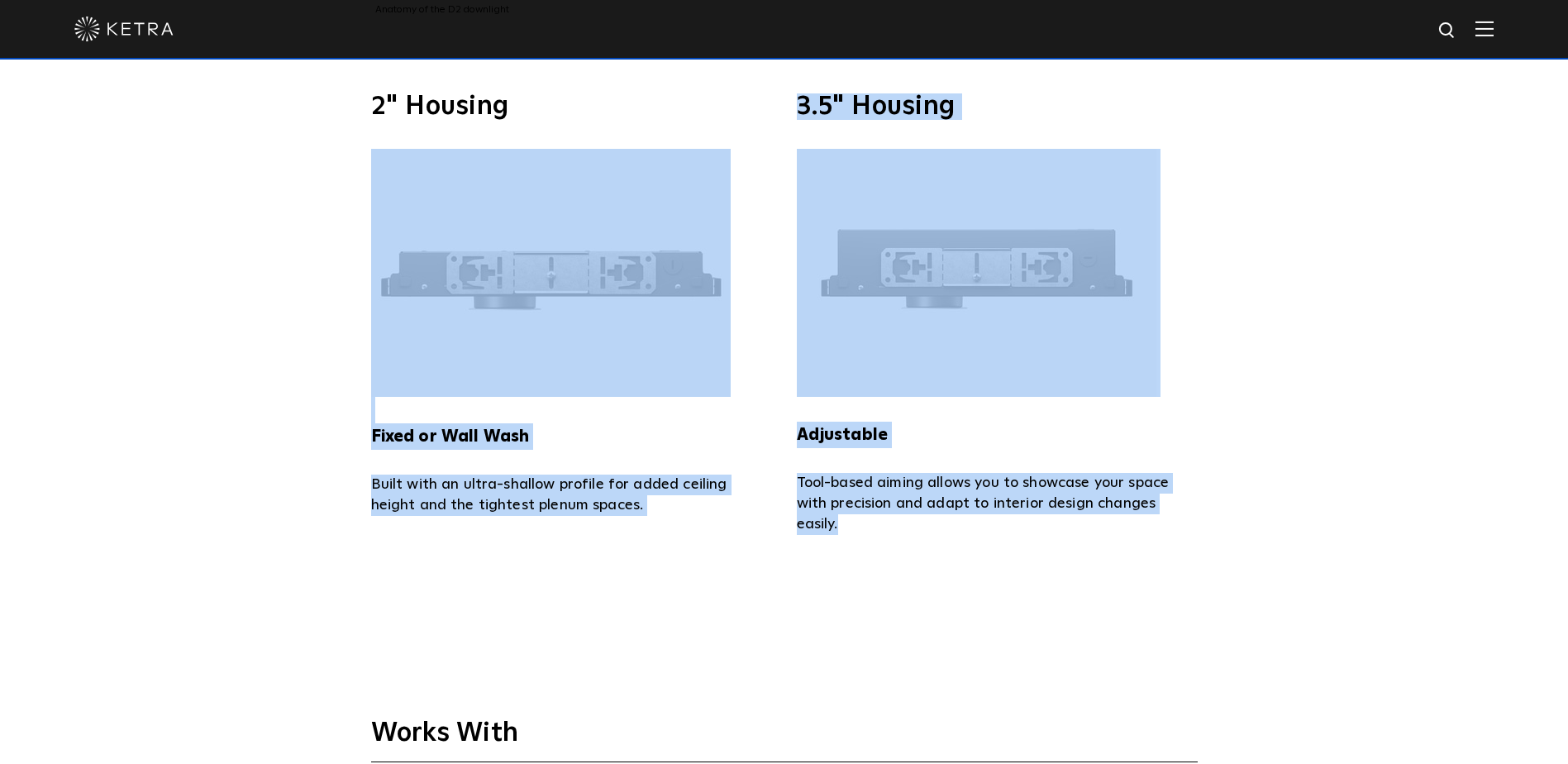
drag, startPoint x: 1168, startPoint y: 566, endPoint x: 332, endPoint y: 108, distance: 953.2
click at [332, 108] on div "2" Housing Fixed or Wall Wash Built with an ultra-shallow profile for added cei…" at bounding box center [784, 314] width 1568 height 591
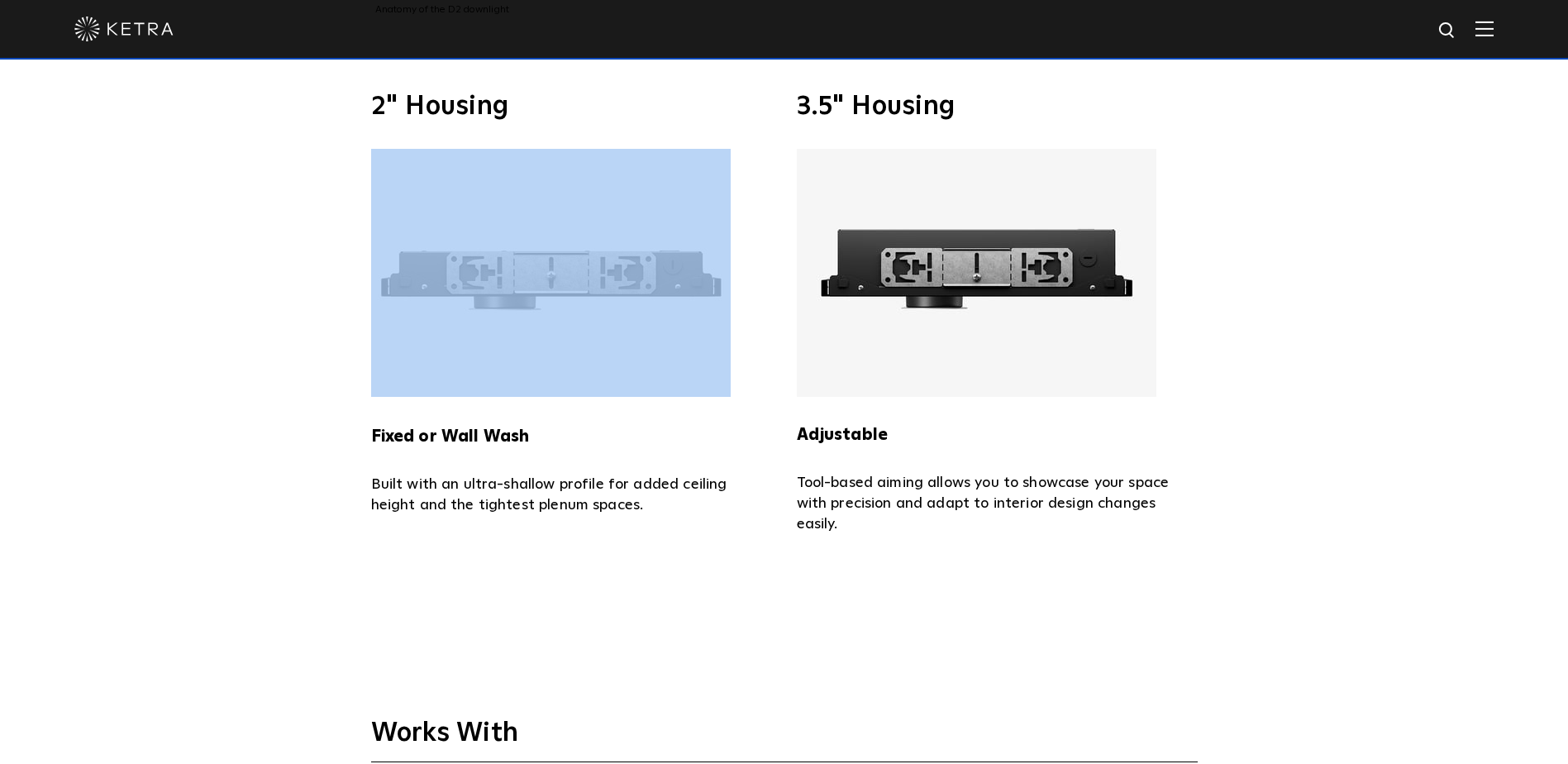
click at [332, 108] on div "2" Housing Fixed or Wall Wash Built with an ultra-shallow profile for added cei…" at bounding box center [784, 314] width 1568 height 591
drag, startPoint x: 332, startPoint y: 108, endPoint x: 262, endPoint y: 139, distance: 76.6
click at [262, 139] on div "2" Housing Fixed or Wall Wash Built with an ultra-shallow profile for added cei…" at bounding box center [784, 314] width 1568 height 591
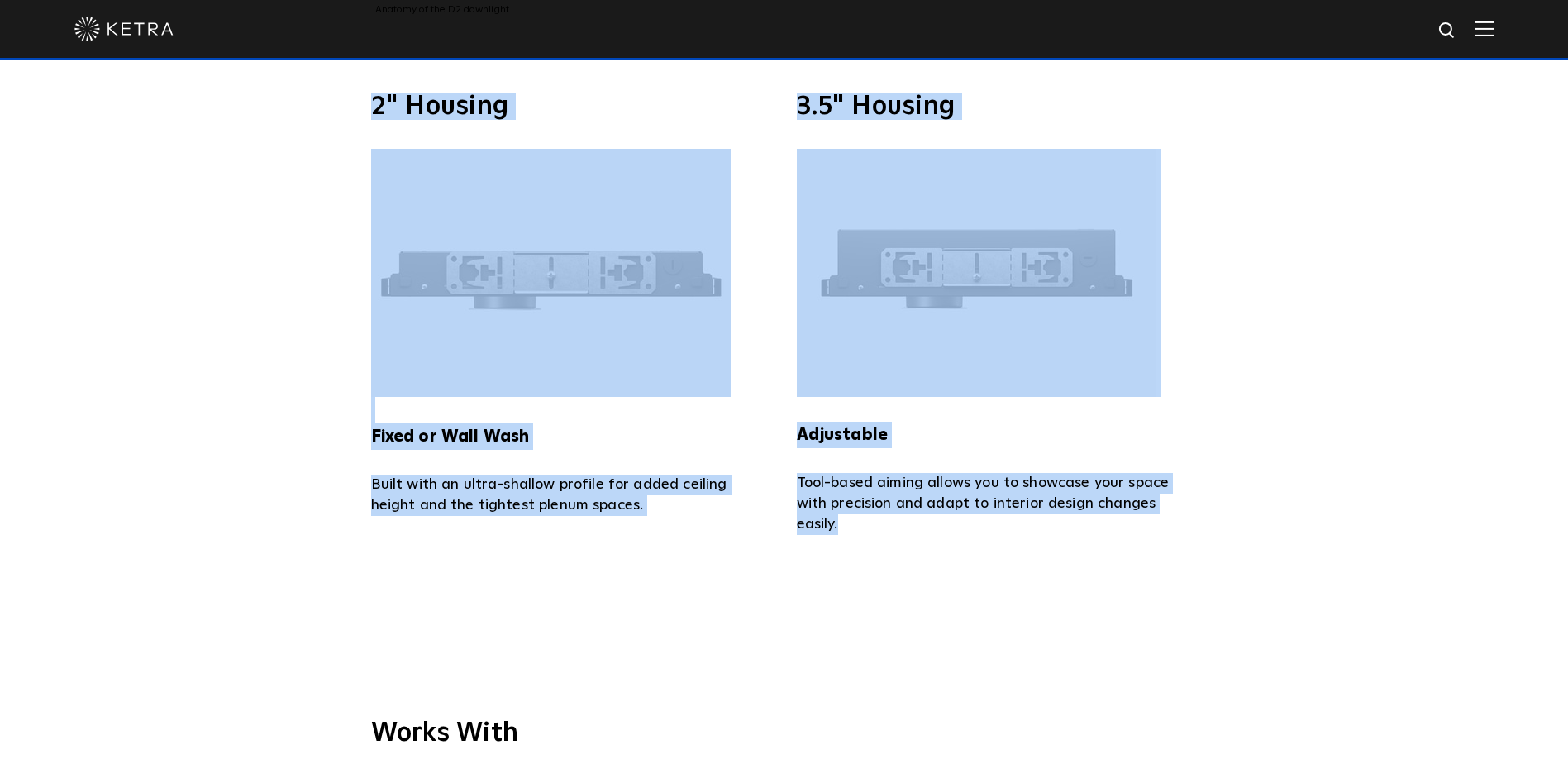
drag, startPoint x: 365, startPoint y: 86, endPoint x: 1163, endPoint y: 522, distance: 909.3
click at [1163, 522] on div "2" Housing Fixed or Wall Wash Built with an ultra-shallow profile for added cei…" at bounding box center [784, 314] width 1568 height 591
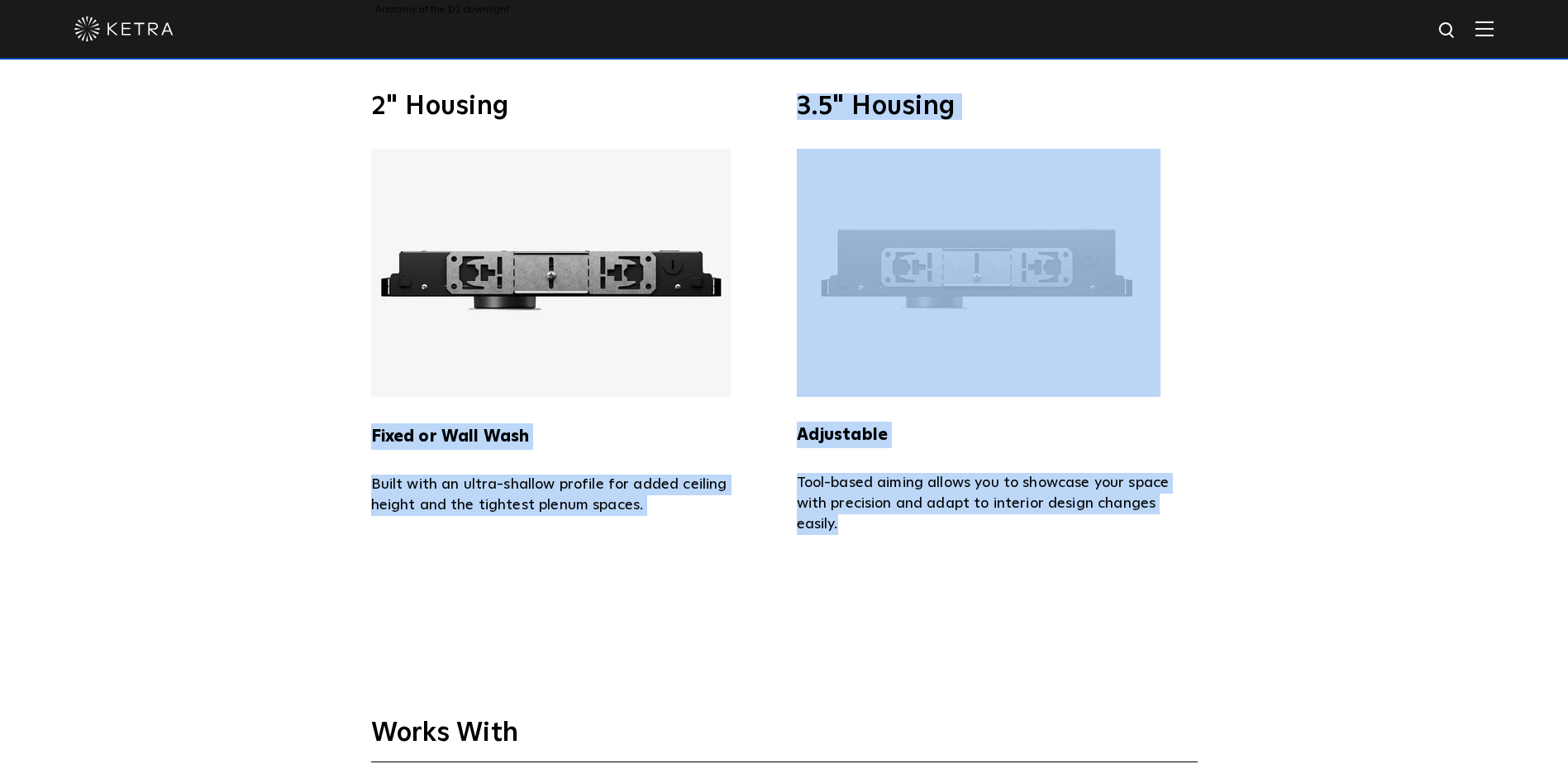
drag, startPoint x: 939, startPoint y: 531, endPoint x: 343, endPoint y: 398, distance: 610.7
click at [343, 398] on div "2" Housing Fixed or Wall Wash Built with an ultra-shallow profile for added cei…" at bounding box center [784, 314] width 1568 height 591
drag, startPoint x: 343, startPoint y: 398, endPoint x: 1025, endPoint y: 529, distance: 694.5
click at [1024, 529] on div "2" Housing Fixed or Wall Wash Built with an ultra-shallow profile for added cei…" at bounding box center [784, 314] width 1568 height 591
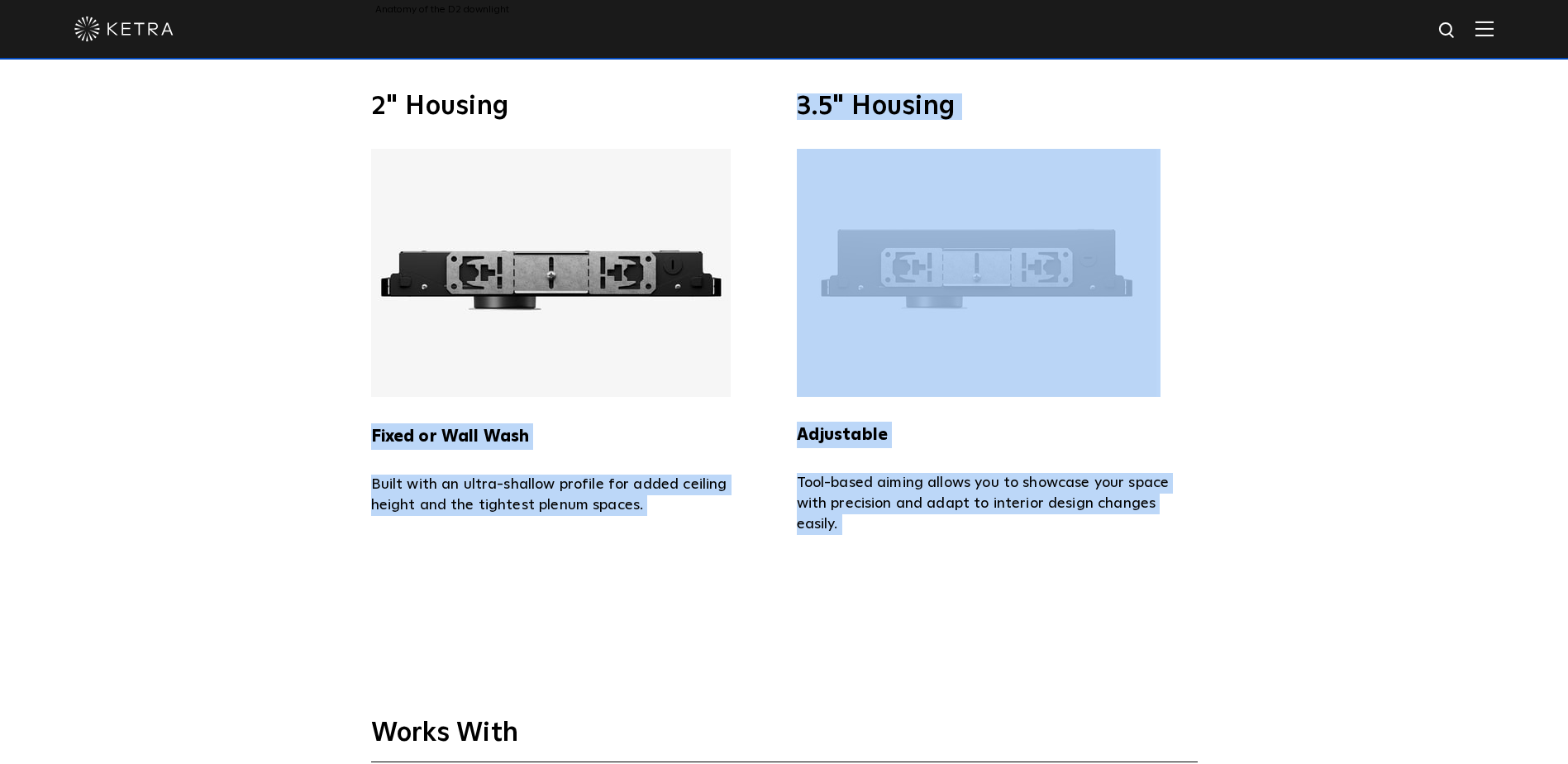
click at [1031, 529] on div "2" Housing Fixed or Wall Wash Built with an ultra-shallow profile for added cei…" at bounding box center [784, 314] width 1568 height 591
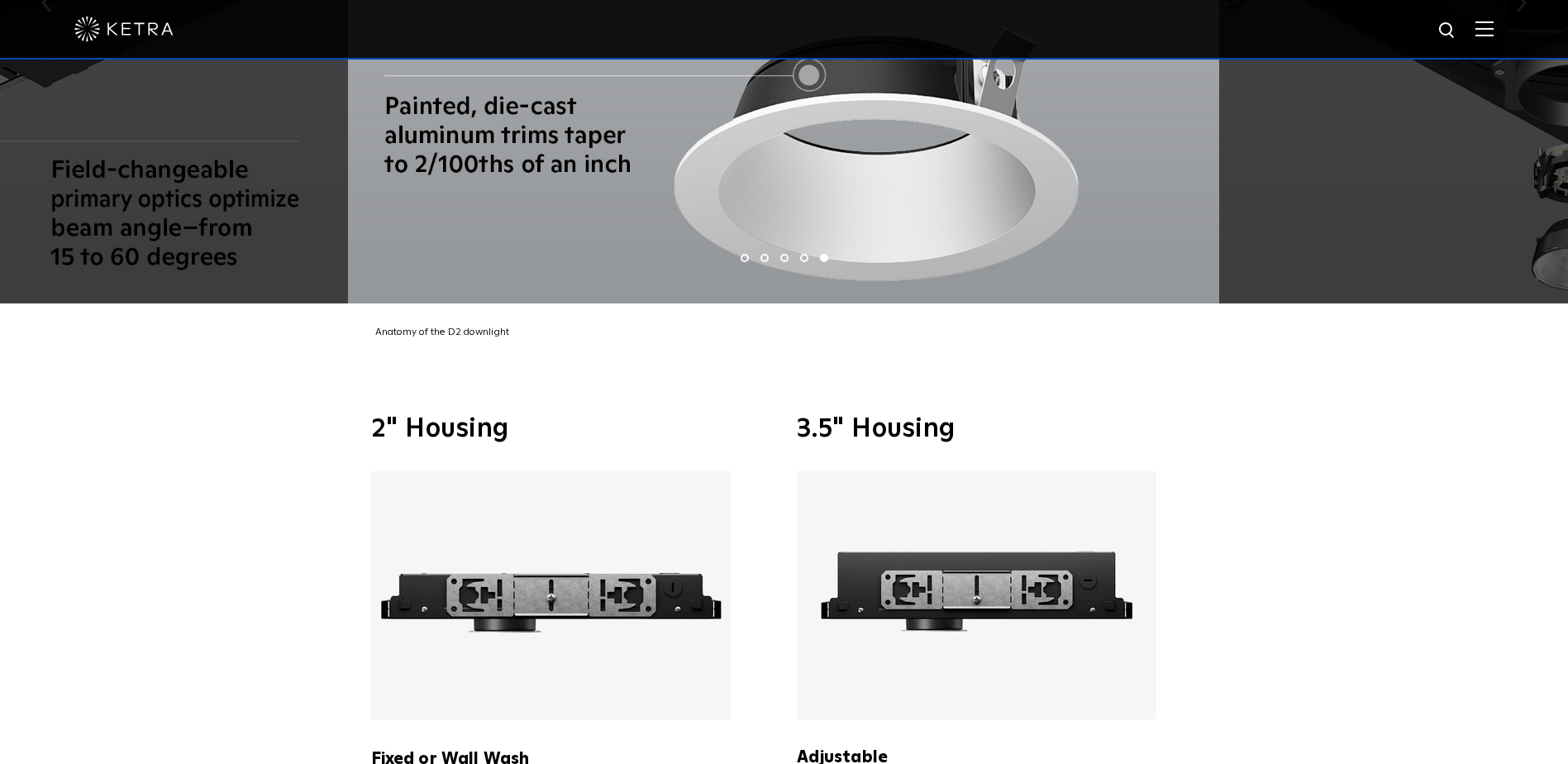
scroll to position [3472, 0]
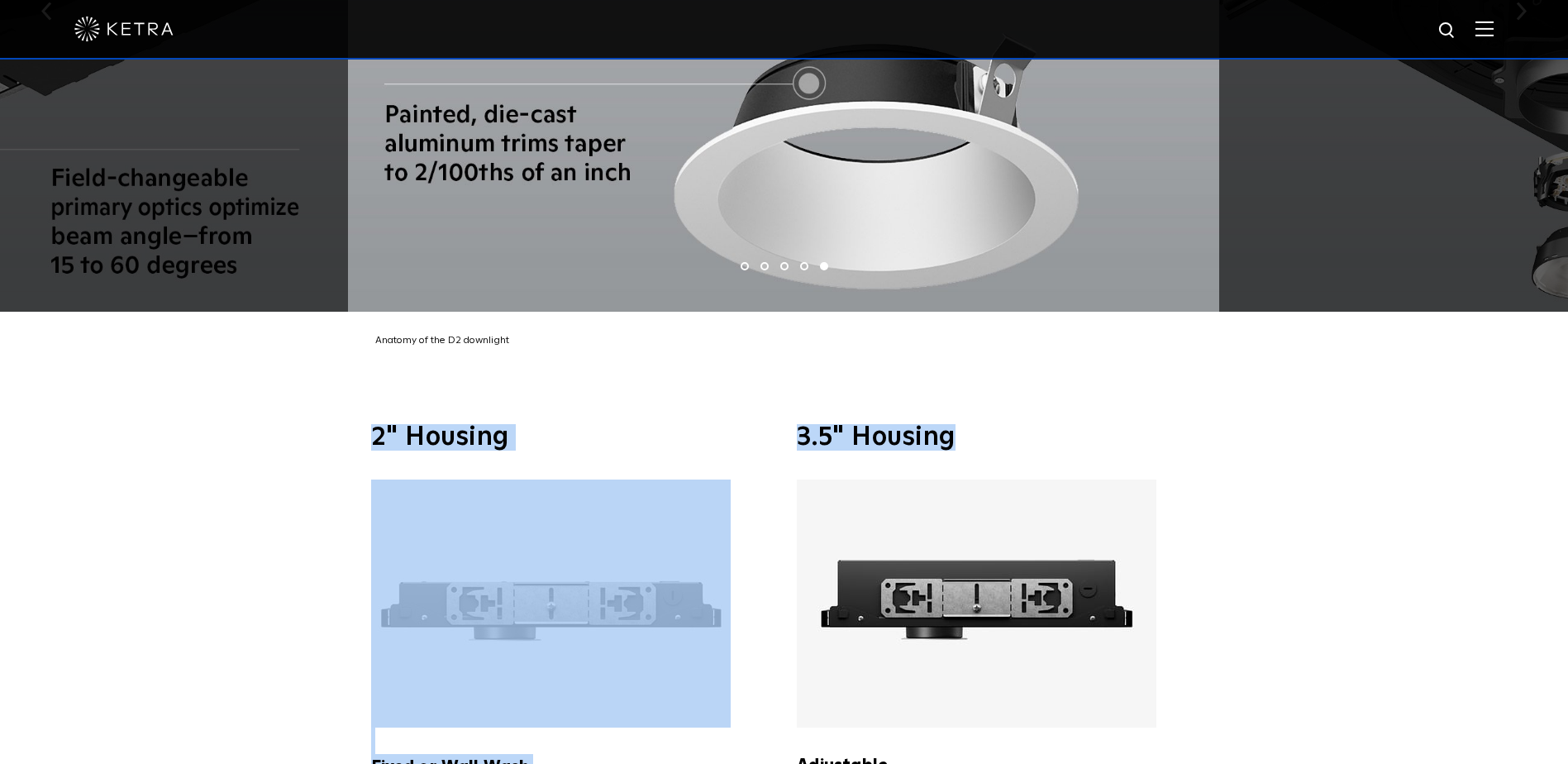
drag, startPoint x: 359, startPoint y: 406, endPoint x: 1106, endPoint y: 418, distance: 747.1
click at [1106, 418] on div "2" Housing Fixed or Wall Wash Built with an ultra-shallow profile for added cei…" at bounding box center [784, 645] width 1568 height 591
click at [1106, 424] on h3 "3.5" Housing" at bounding box center [997, 437] width 401 height 26
drag, startPoint x: 1018, startPoint y: 408, endPoint x: 268, endPoint y: 399, distance: 750.1
click at [268, 399] on div "2" Housing Fixed or Wall Wash Built with an ultra-shallow profile for added cei…" at bounding box center [784, 645] width 1568 height 591
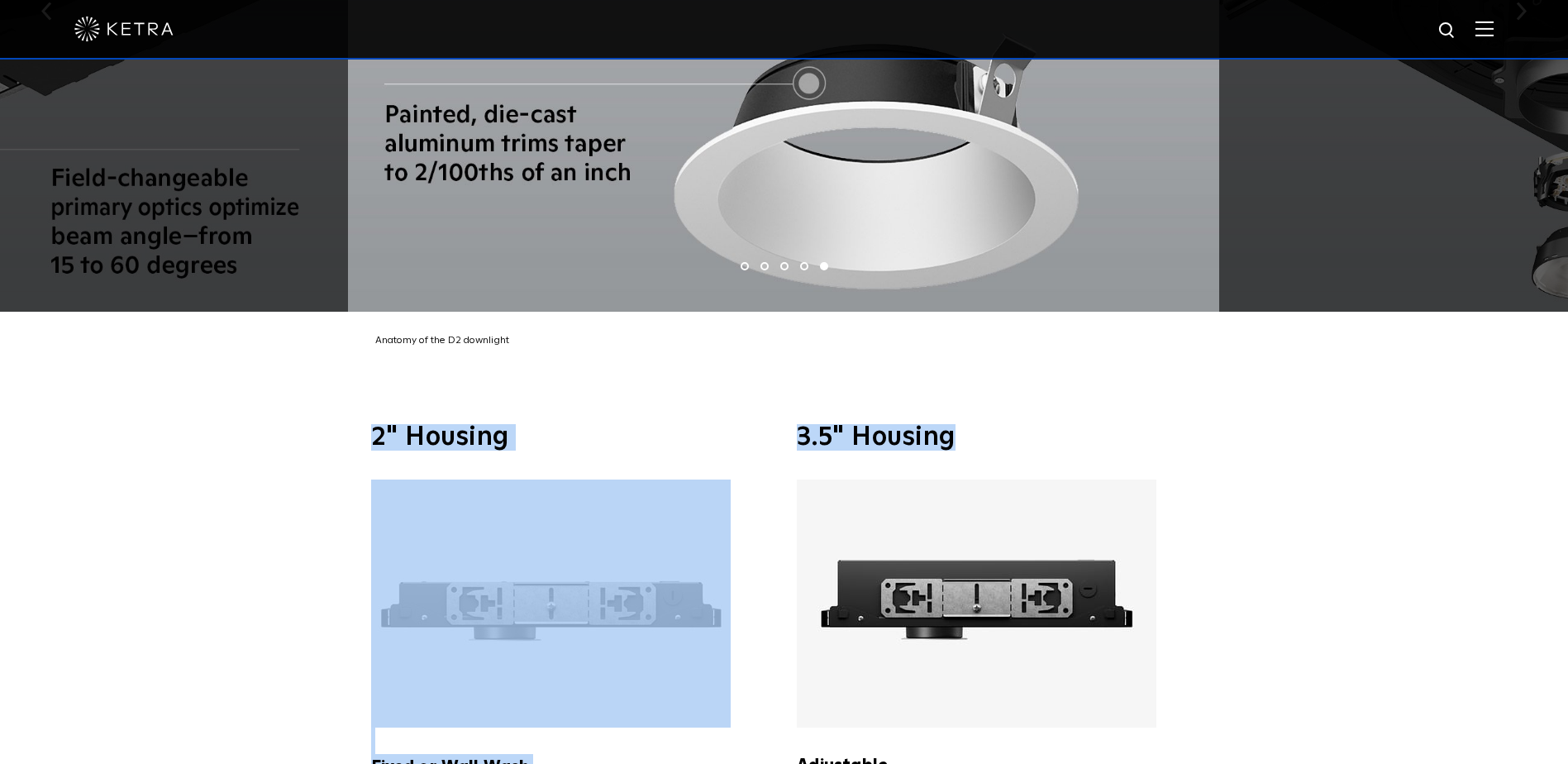
click at [268, 399] on div "2" Housing Fixed or Wall Wash Built with an ultra-shallow profile for added cei…" at bounding box center [784, 645] width 1568 height 591
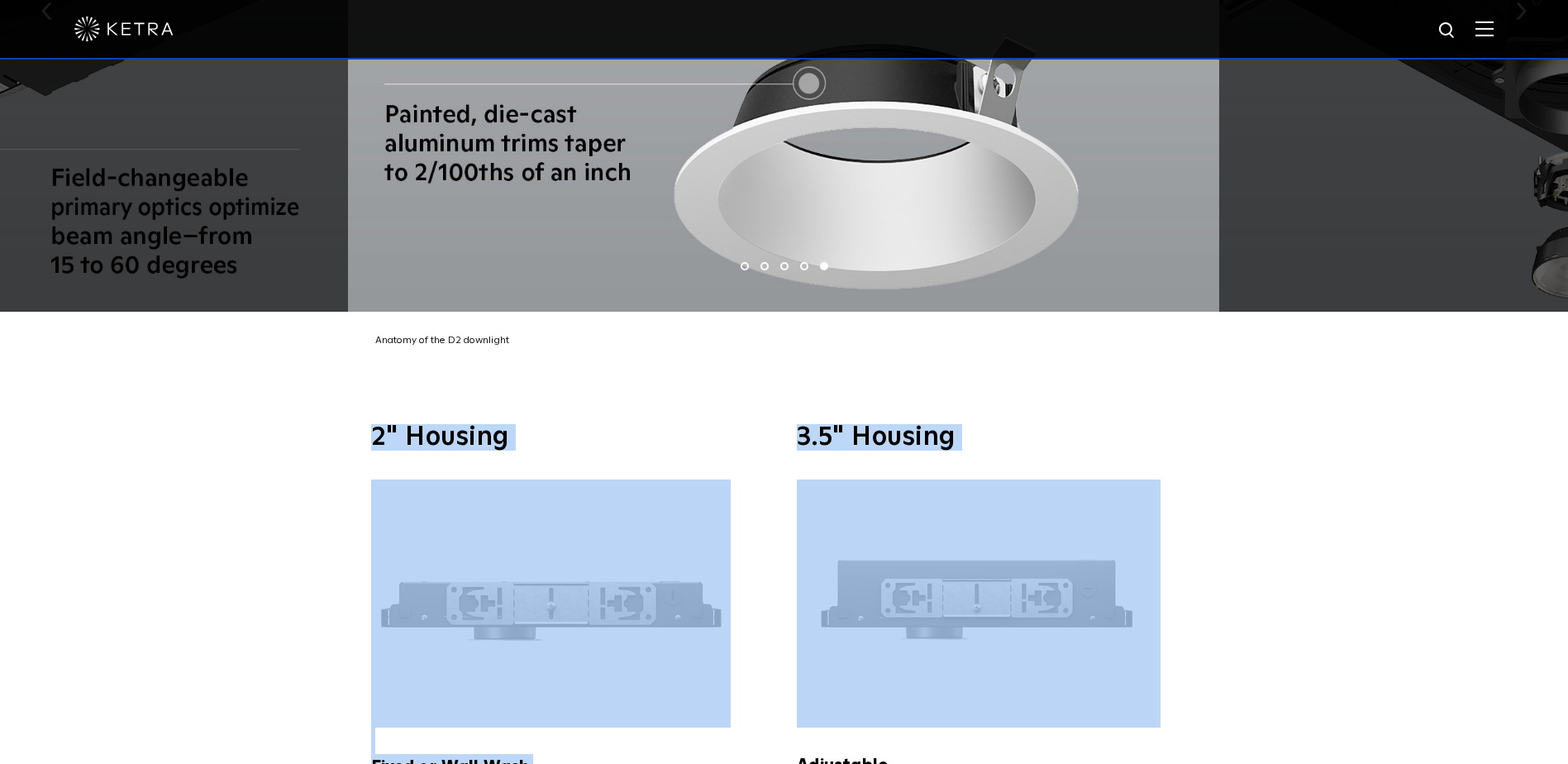
drag, startPoint x: 268, startPoint y: 399, endPoint x: 1255, endPoint y: 579, distance: 1003.3
click at [1255, 579] on div "2" Housing Fixed or Wall Wash Built with an ultra-shallow profile for added cei…" at bounding box center [784, 645] width 1568 height 591
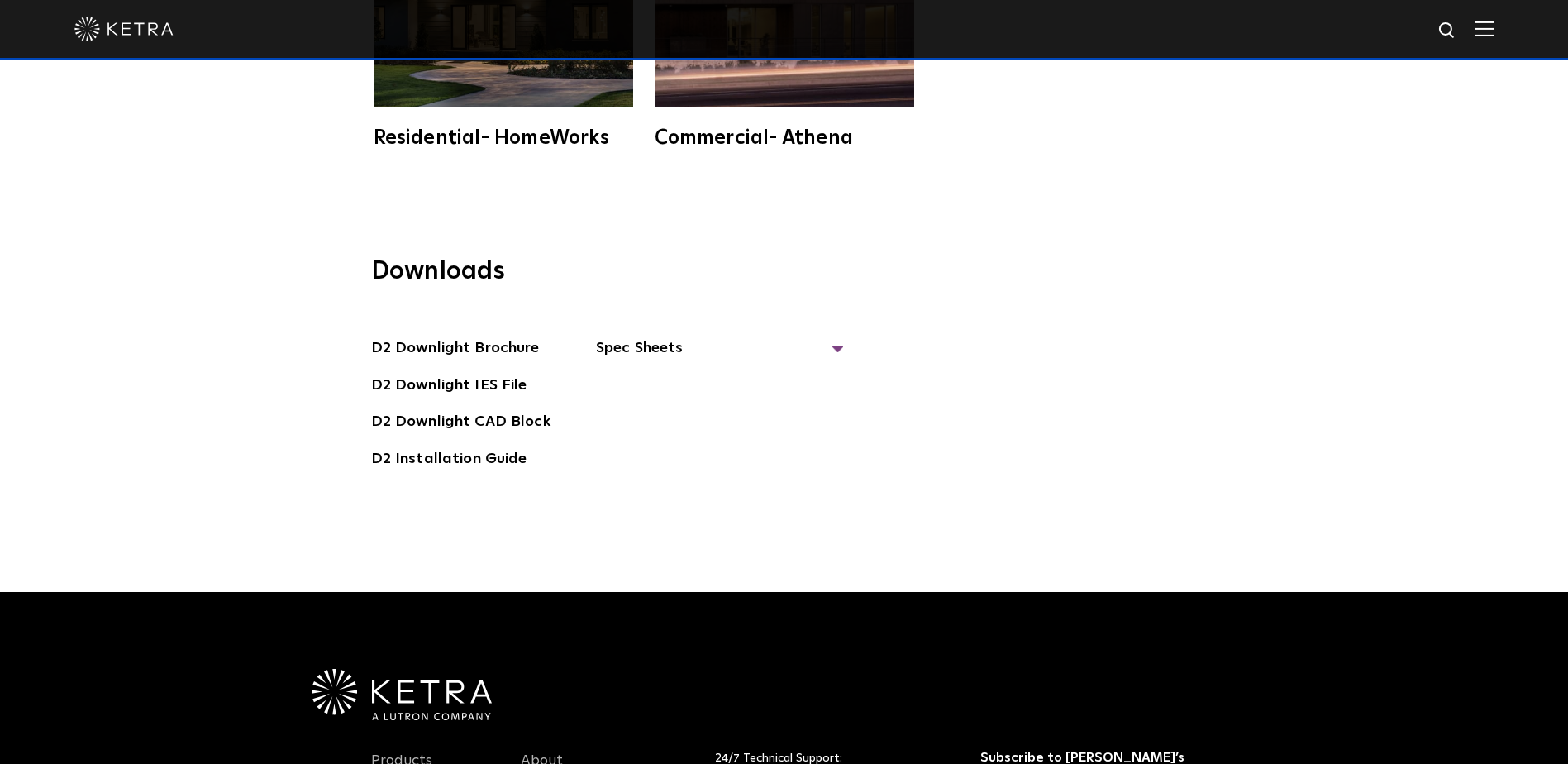
scroll to position [4796, 0]
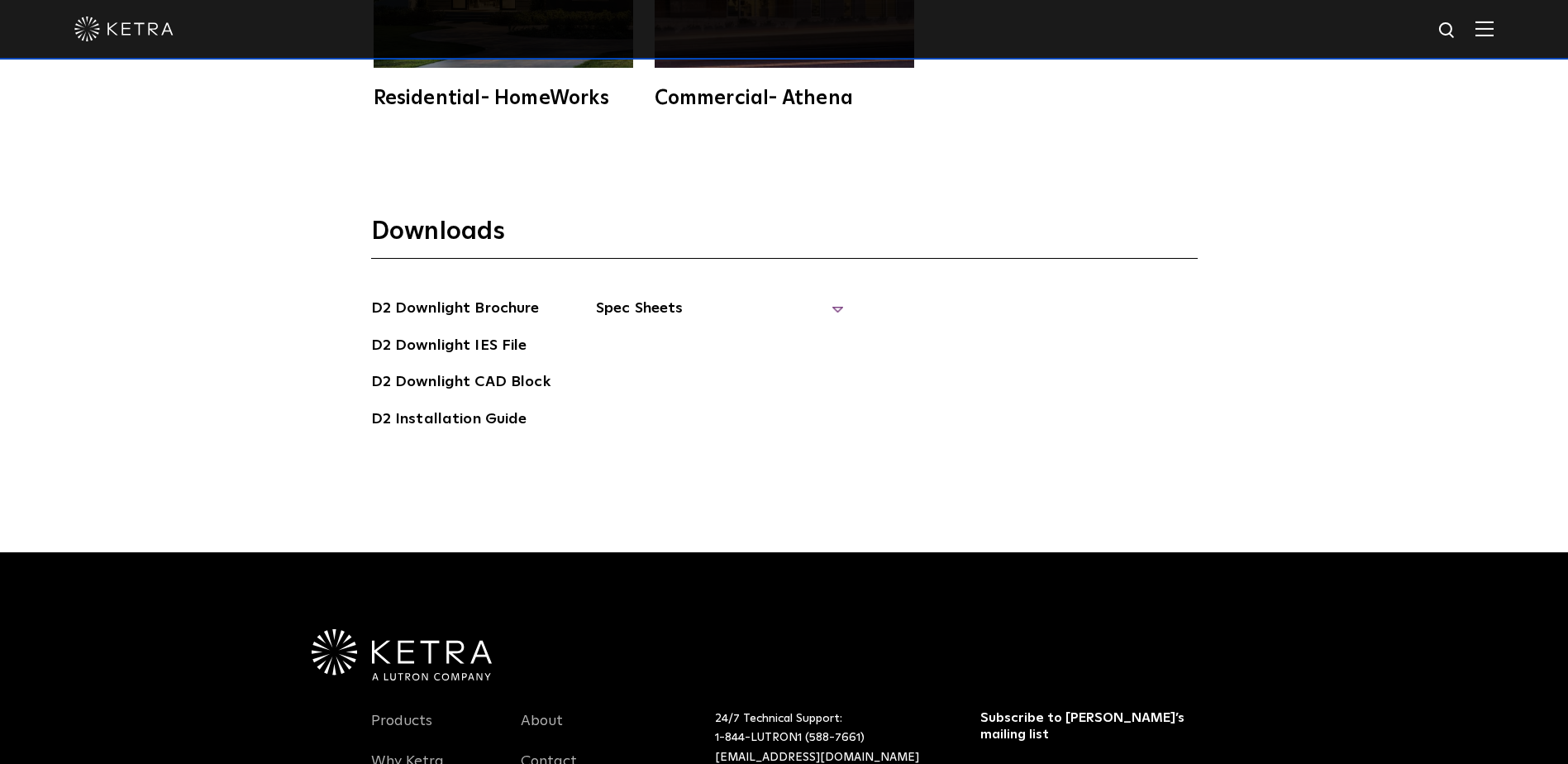
click at [712, 297] on span "Spec Sheets" at bounding box center [719, 314] width 248 height 37
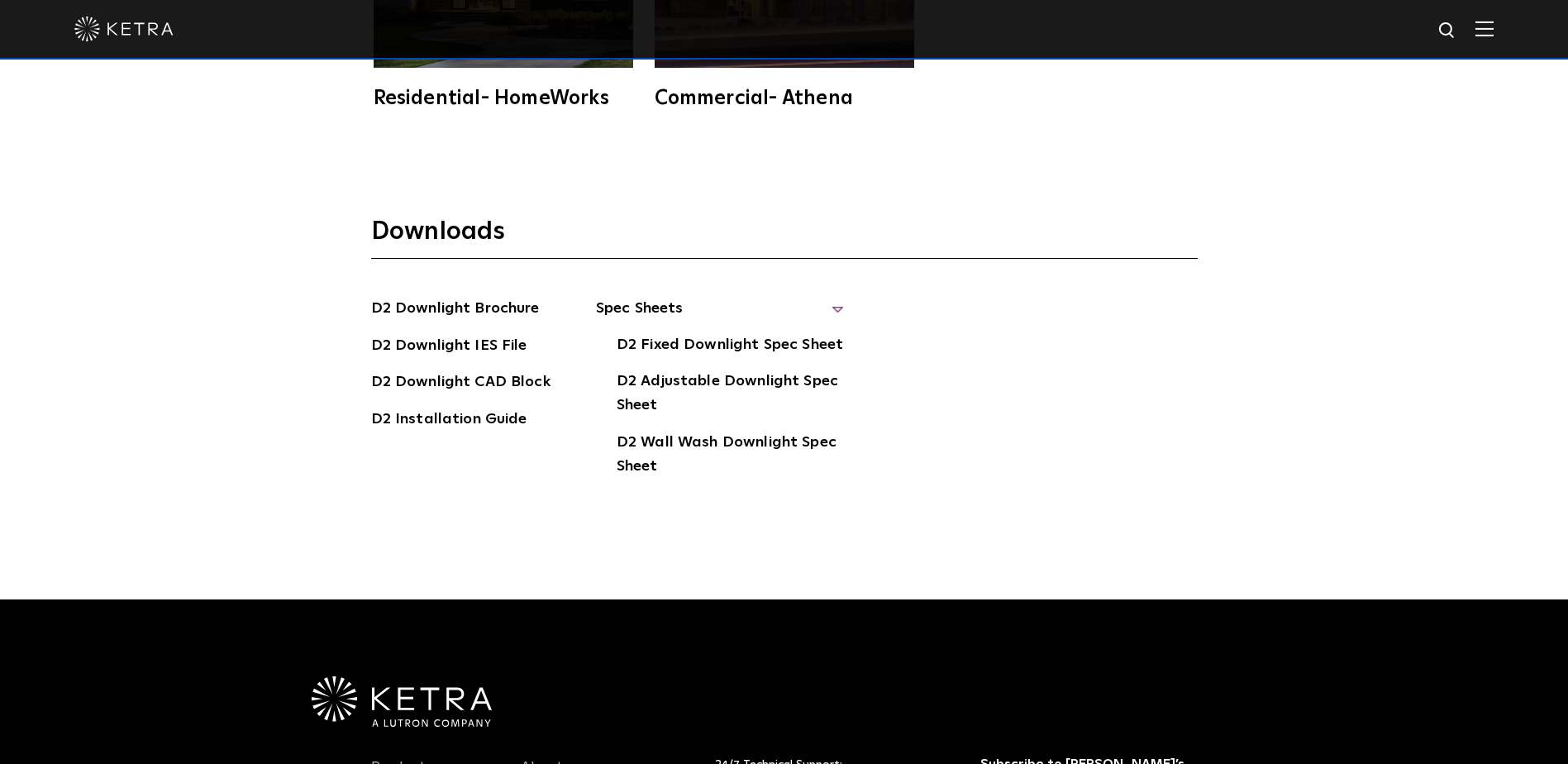
click at [912, 483] on div "Downloads D2 Downlight Brochure D2 Downlight IES File D2 [GEOGRAPHIC_DATA] D2 I…" at bounding box center [784, 381] width 1568 height 438
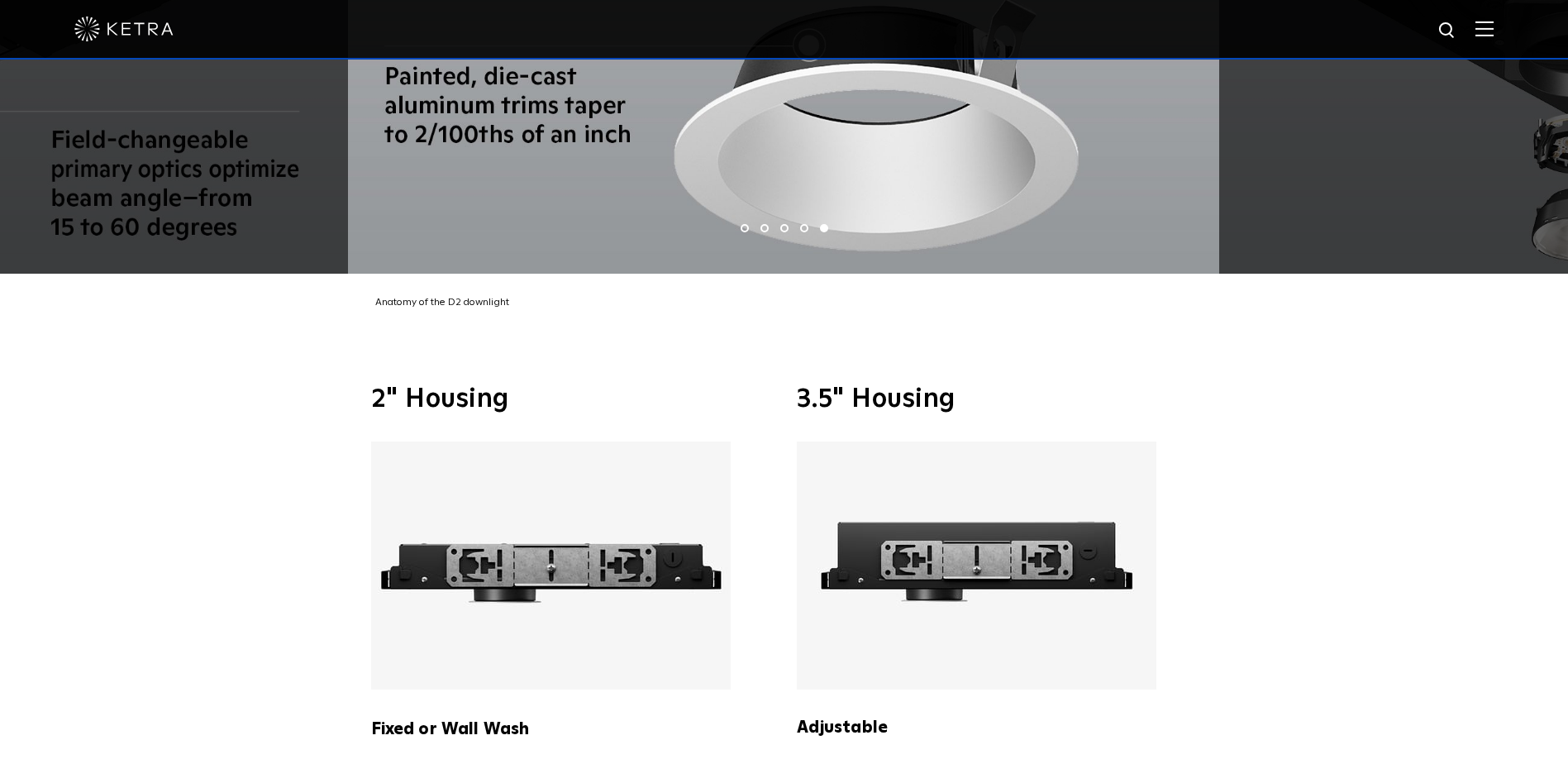
scroll to position [3472, 0]
